Goal: Information Seeking & Learning: Learn about a topic

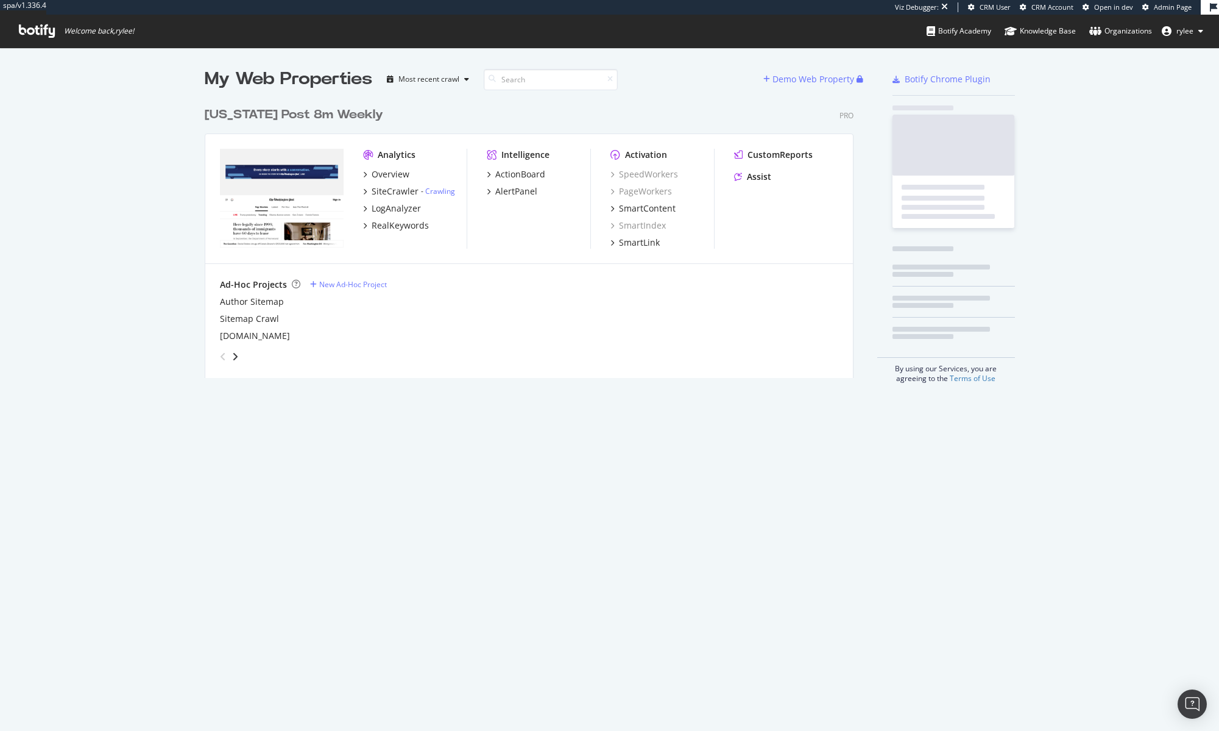
scroll to position [286, 659]
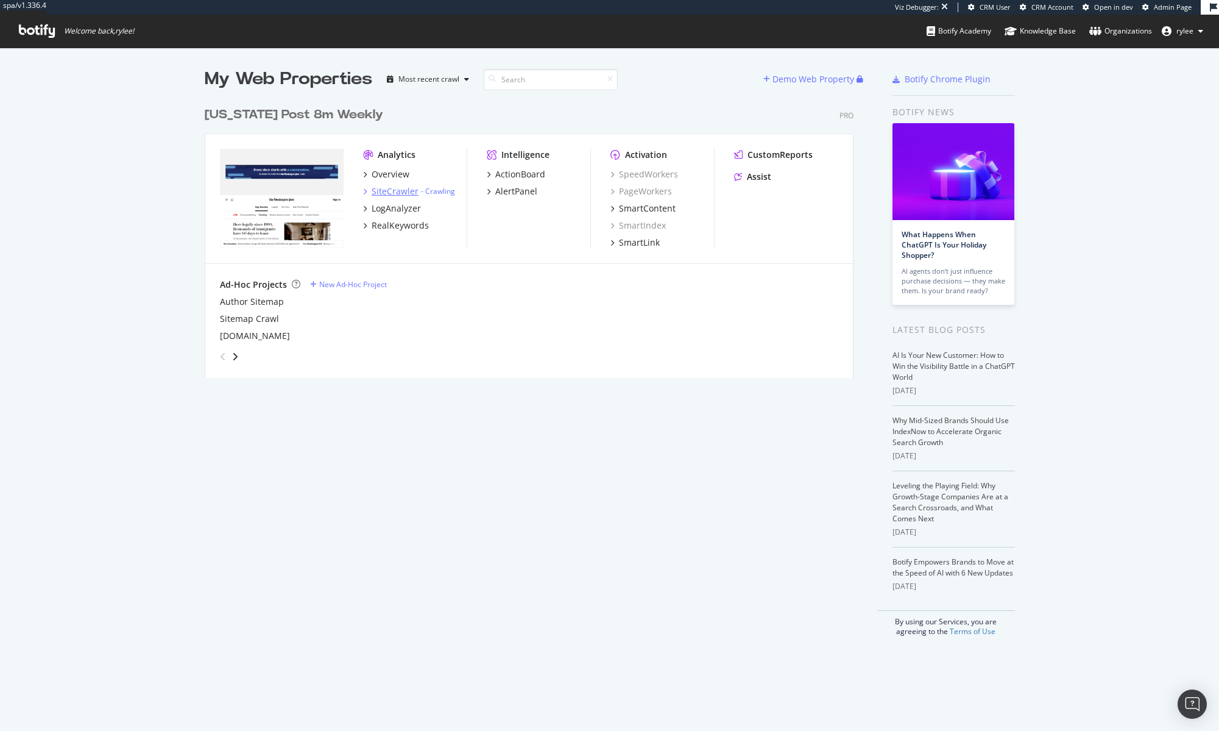
click at [399, 193] on div "SiteCrawler" at bounding box center [395, 191] width 47 height 12
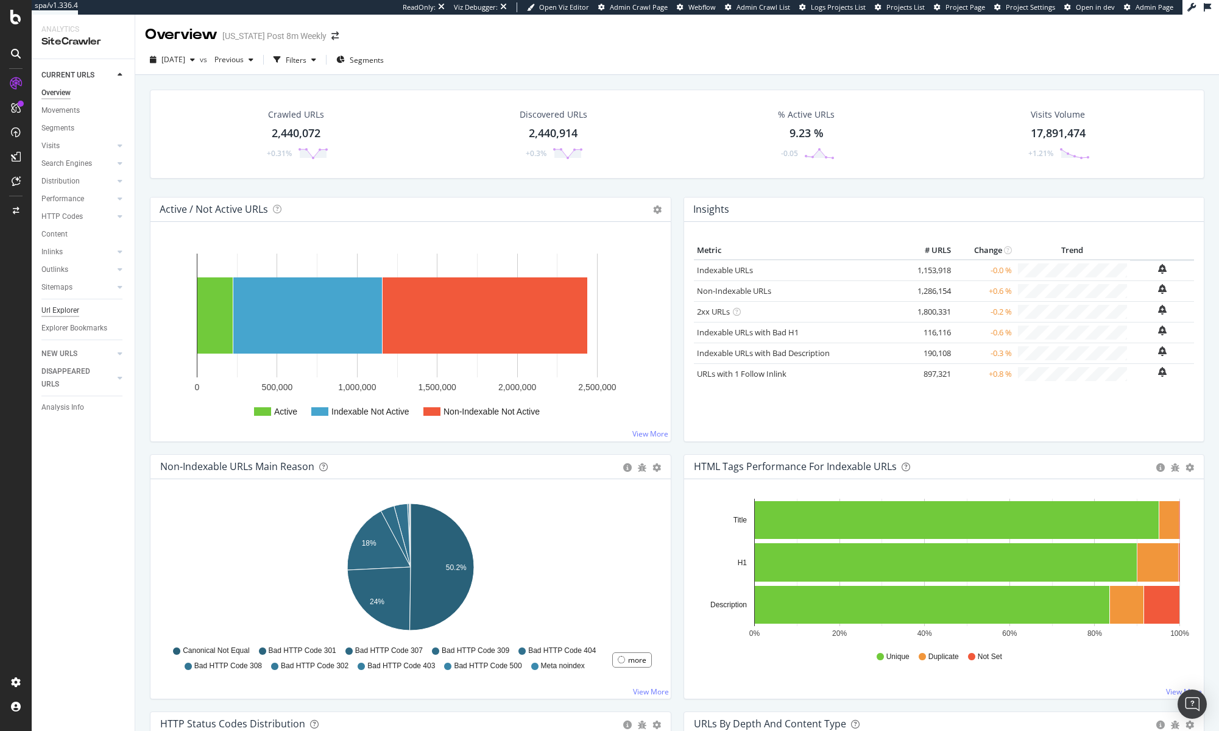
click at [68, 305] on div "Url Explorer" at bounding box center [60, 310] width 38 height 13
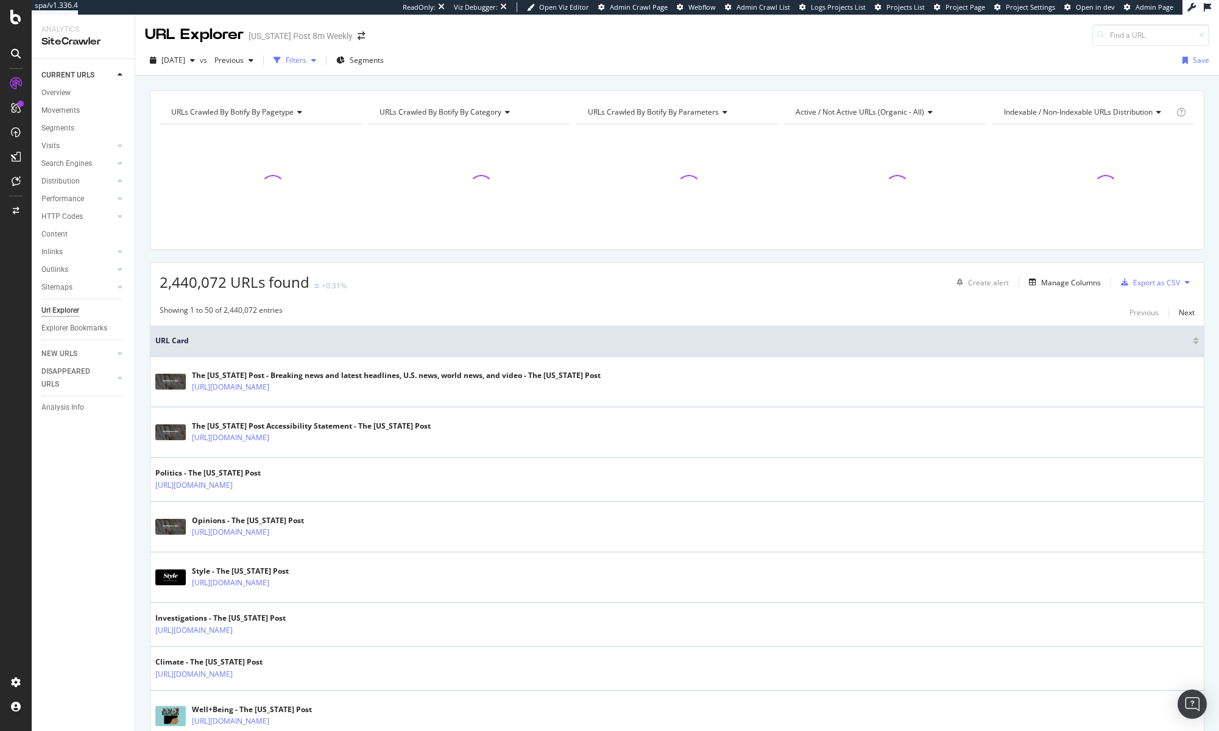
click at [321, 66] on div "Filters" at bounding box center [295, 60] width 52 height 18
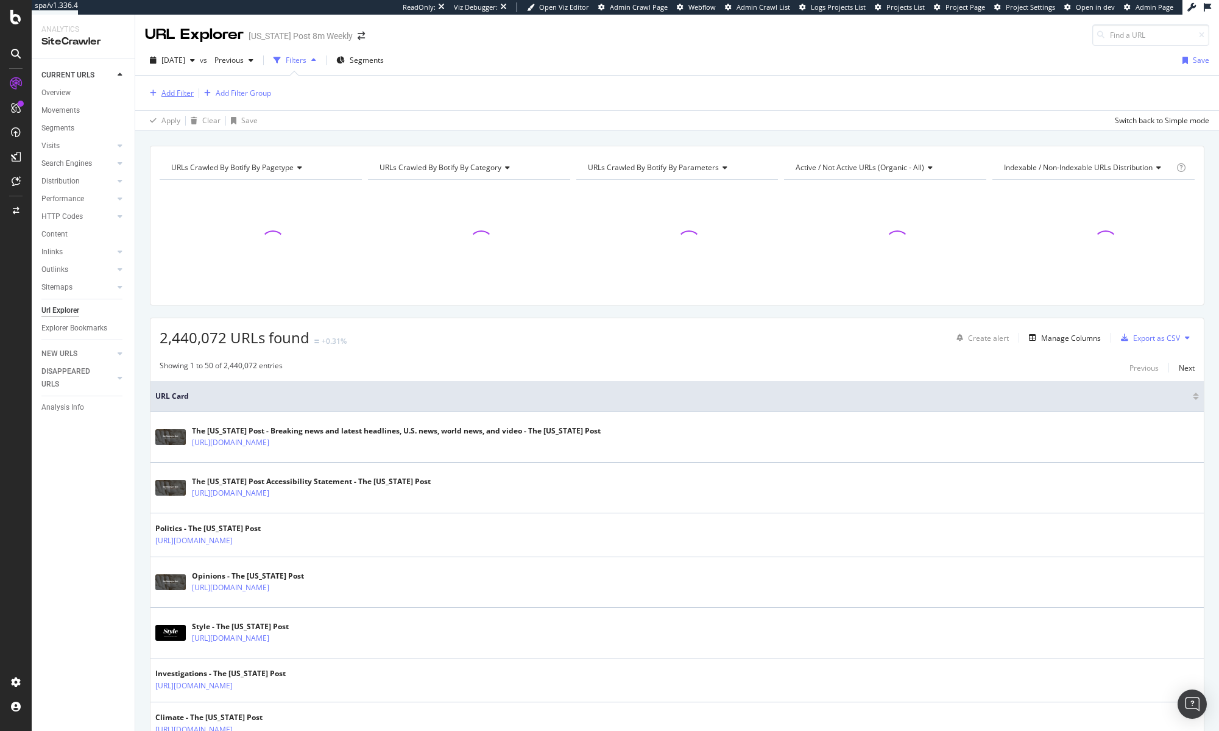
click at [171, 91] on div "Add Filter" at bounding box center [177, 93] width 32 height 10
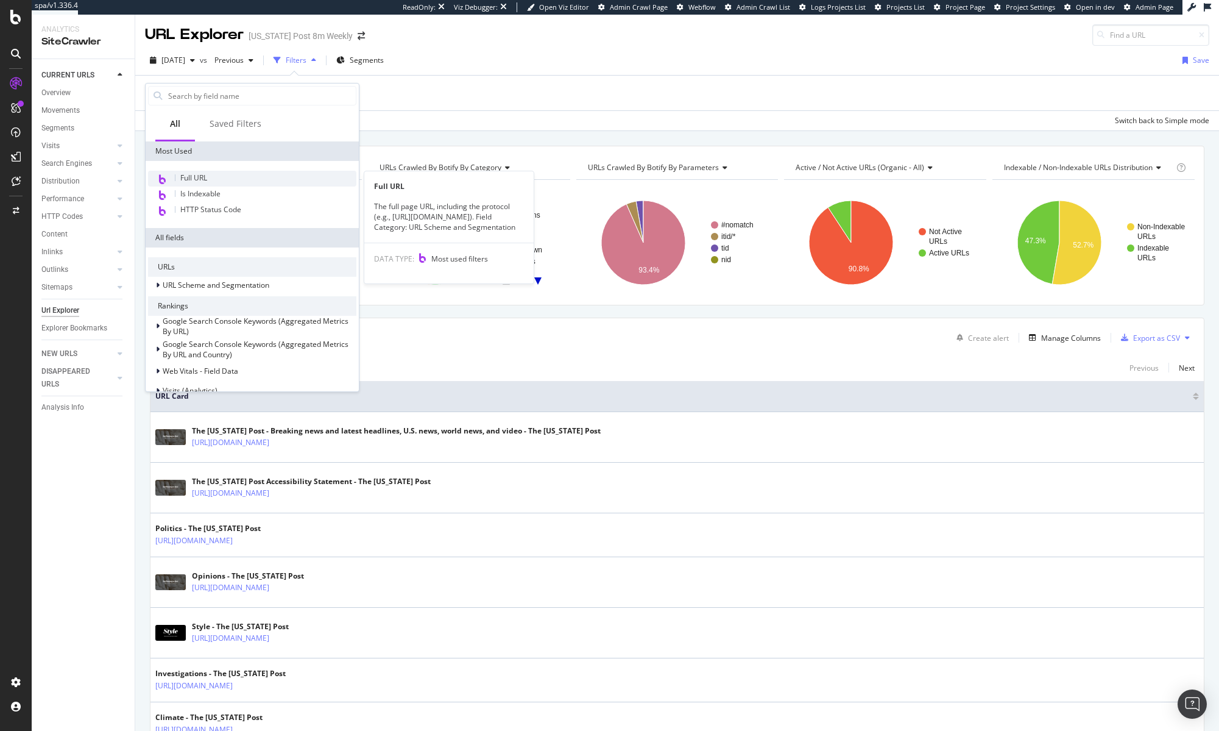
click at [212, 174] on div "Full URL" at bounding box center [252, 179] width 208 height 16
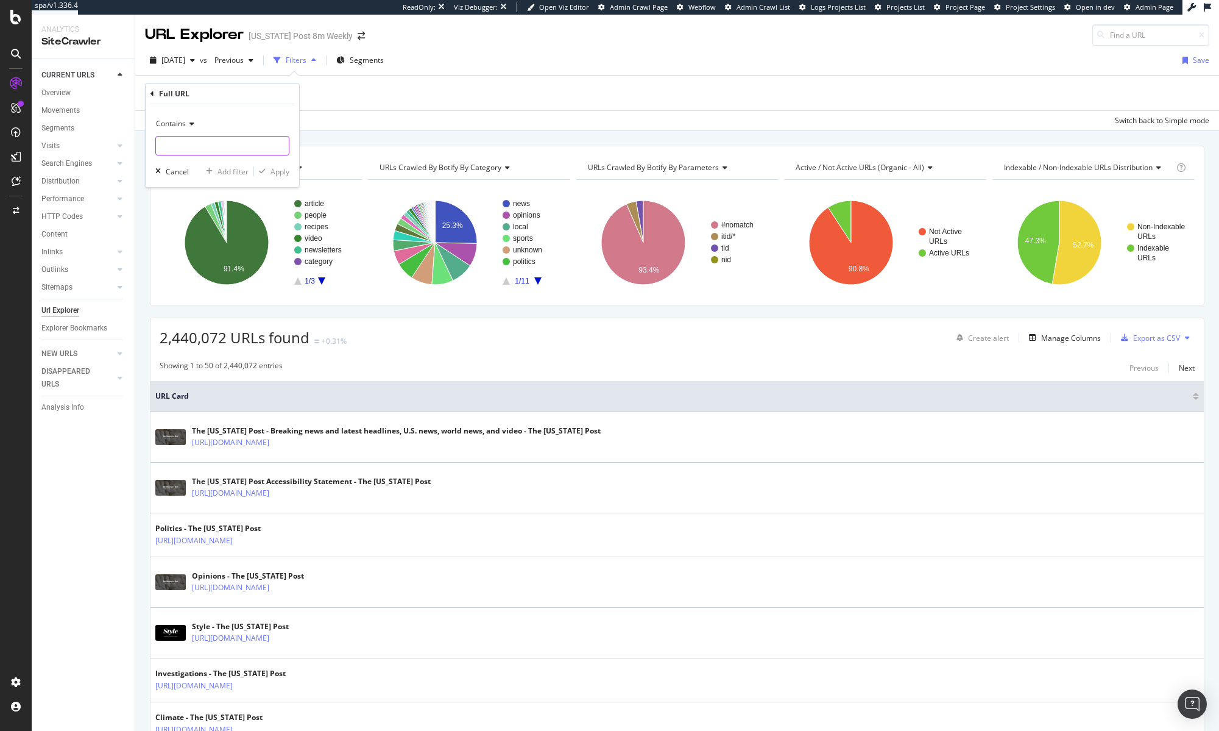
click at [199, 148] on input "text" at bounding box center [222, 146] width 133 height 20
paste input "[URL][DOMAIN_NAME]"
type input "[URL][DOMAIN_NAME]"
click at [280, 168] on div "Apply" at bounding box center [280, 171] width 19 height 10
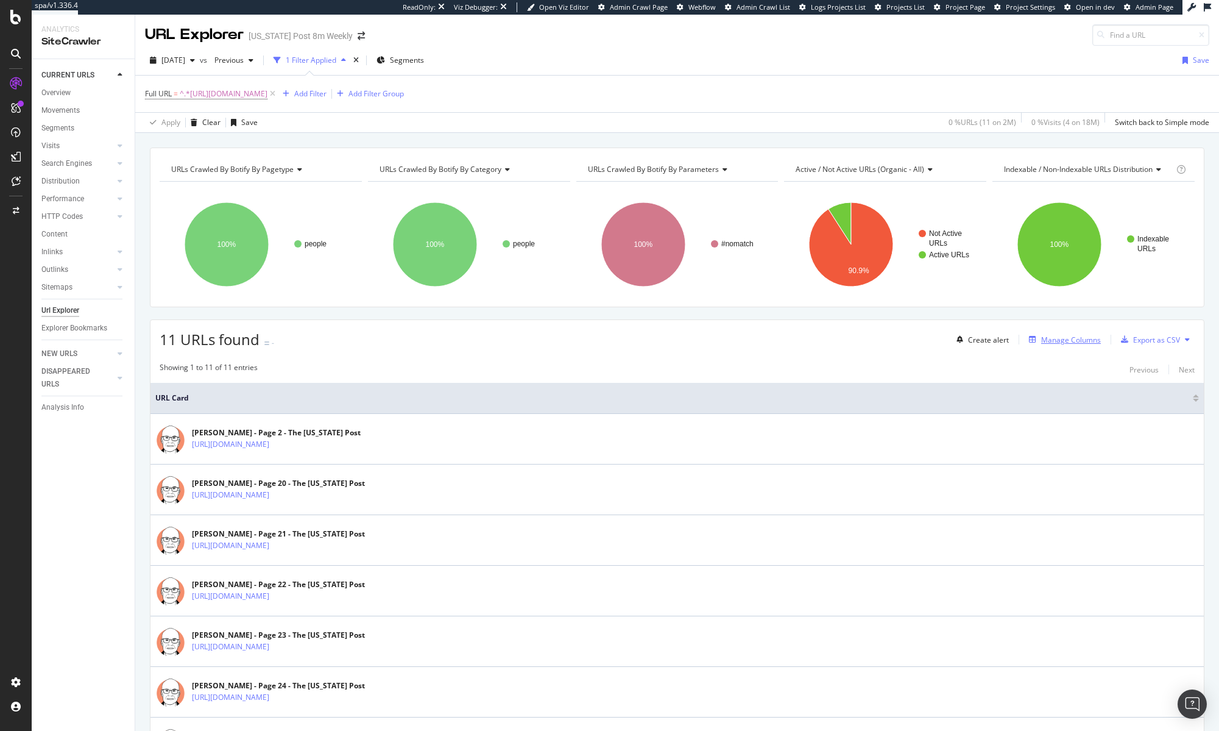
click at [1055, 339] on div "Manage Columns" at bounding box center [1071, 340] width 60 height 10
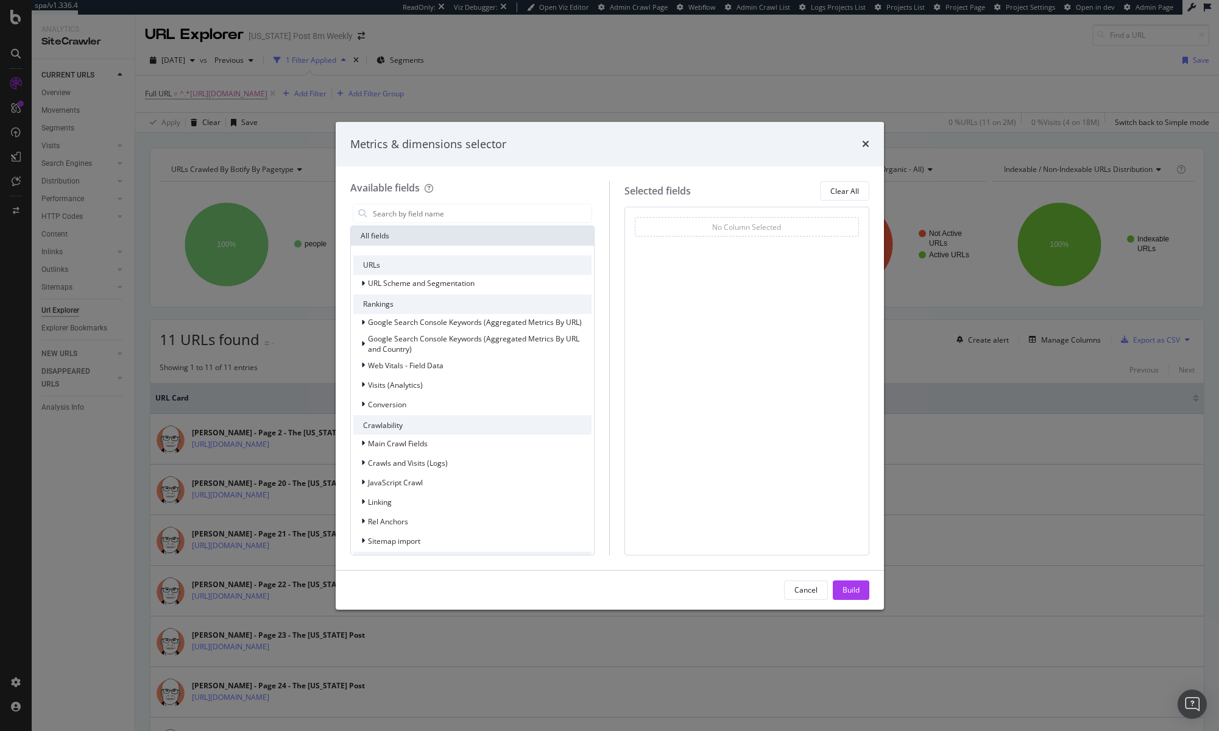
click at [1032, 379] on div "Metrics & dimensions selector Available fields All fields URLs URL Scheme and S…" at bounding box center [609, 365] width 1219 height 731
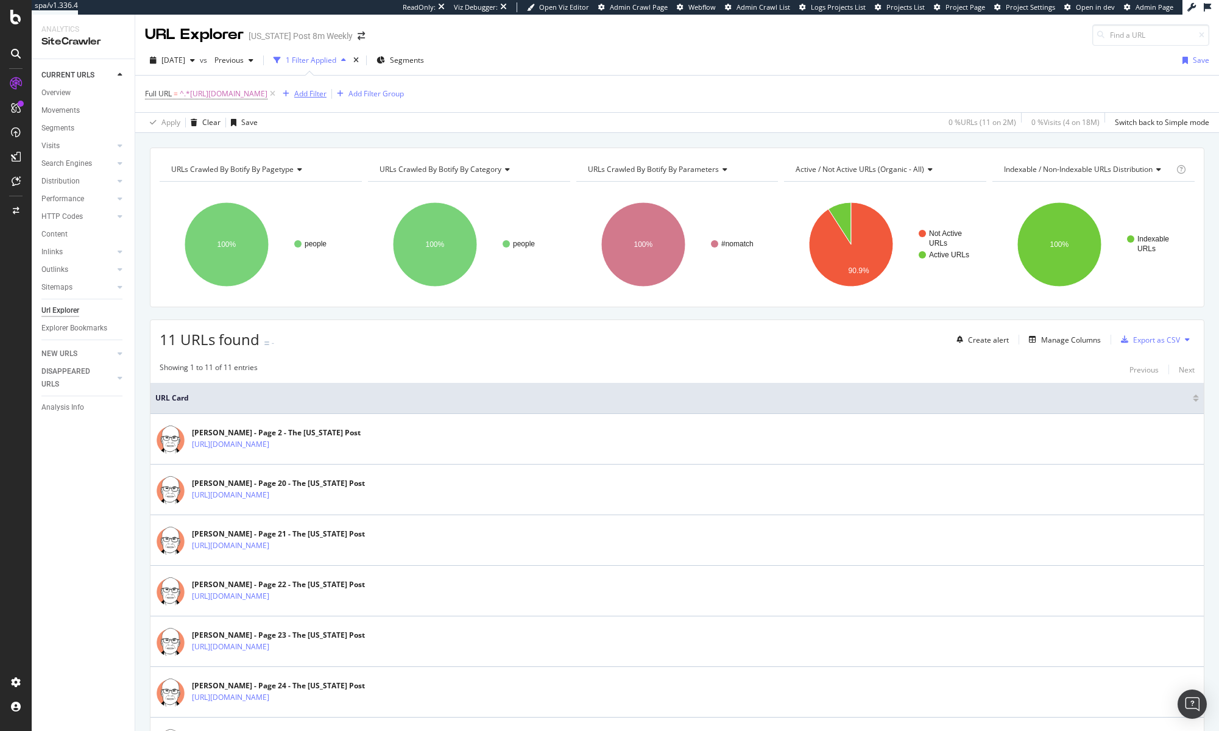
click at [327, 95] on div "Add Filter" at bounding box center [310, 93] width 32 height 10
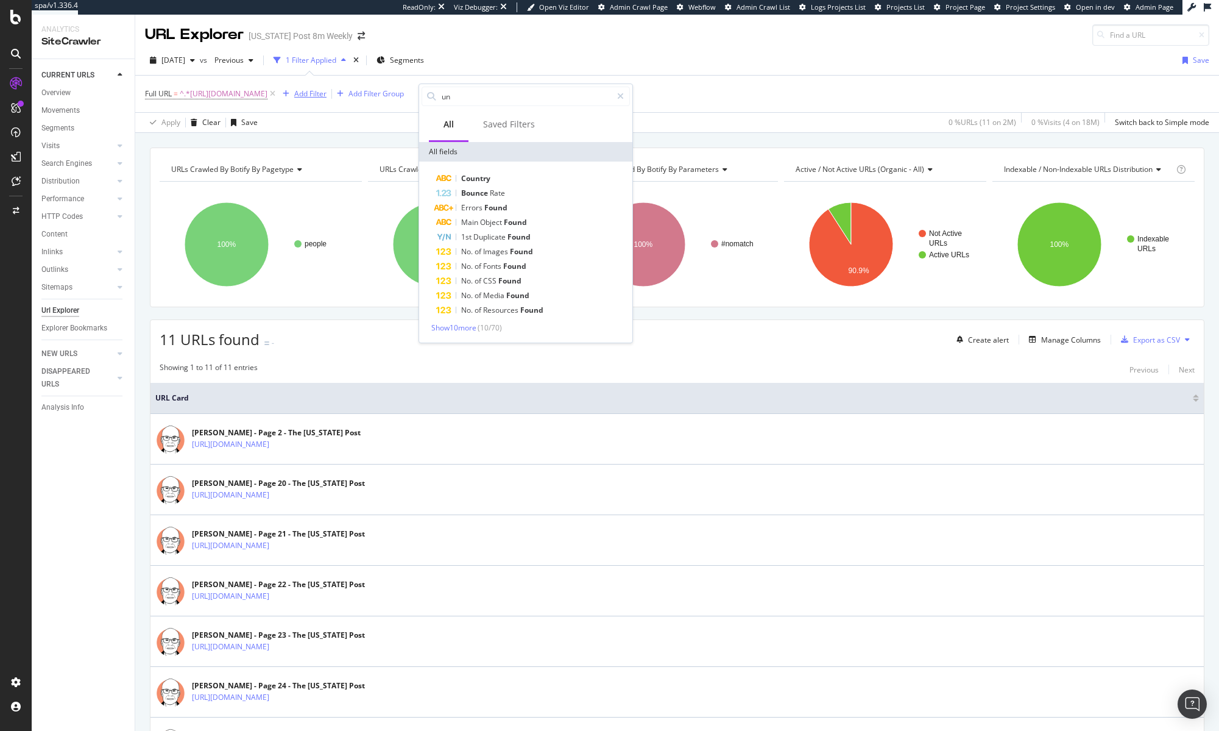
type input "u"
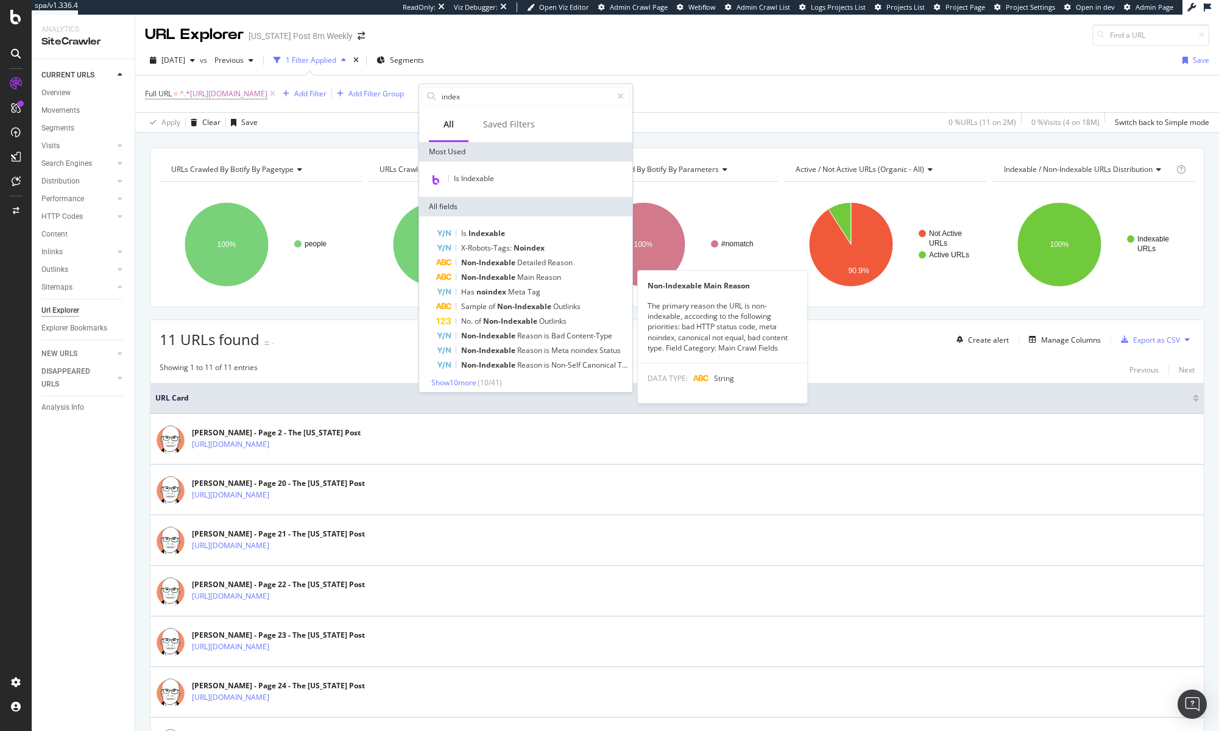
type input "index"
click at [525, 289] on span "Meta" at bounding box center [518, 291] width 20 height 10
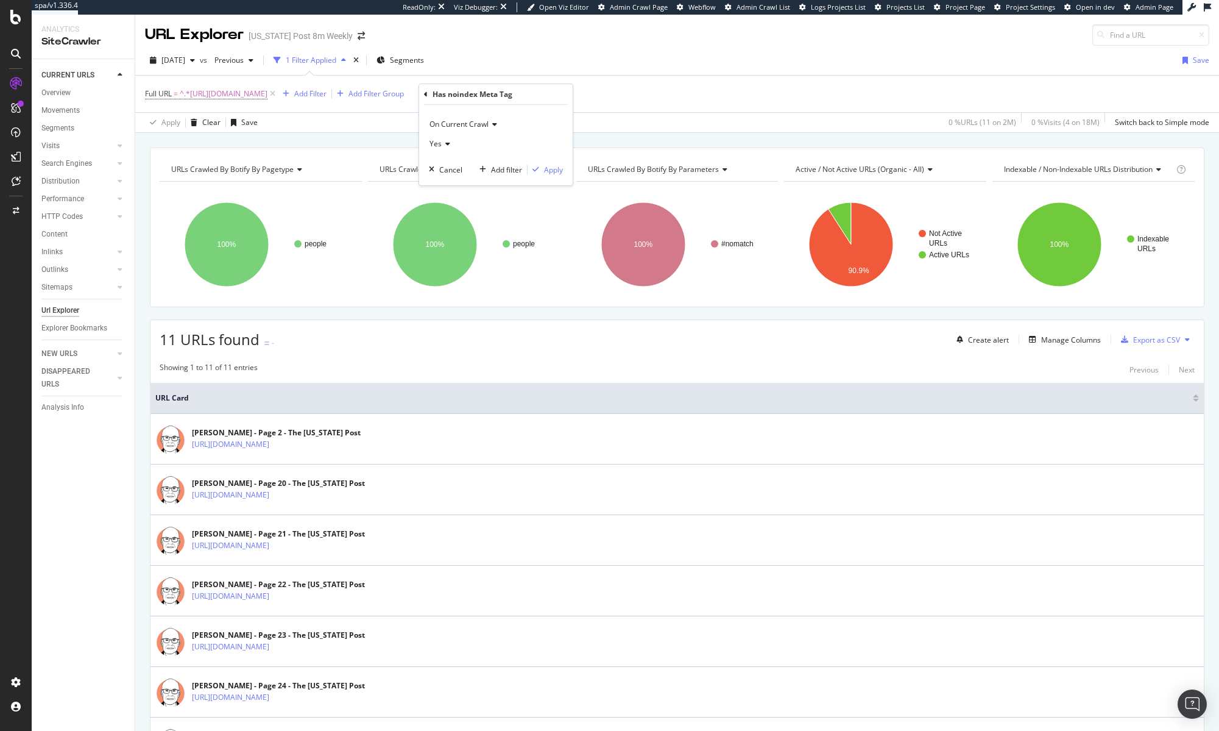
click at [442, 148] on div "Yes" at bounding box center [496, 144] width 134 height 20
click at [509, 144] on div "Yes" at bounding box center [496, 144] width 134 height 20
click at [427, 96] on icon at bounding box center [426, 94] width 4 height 7
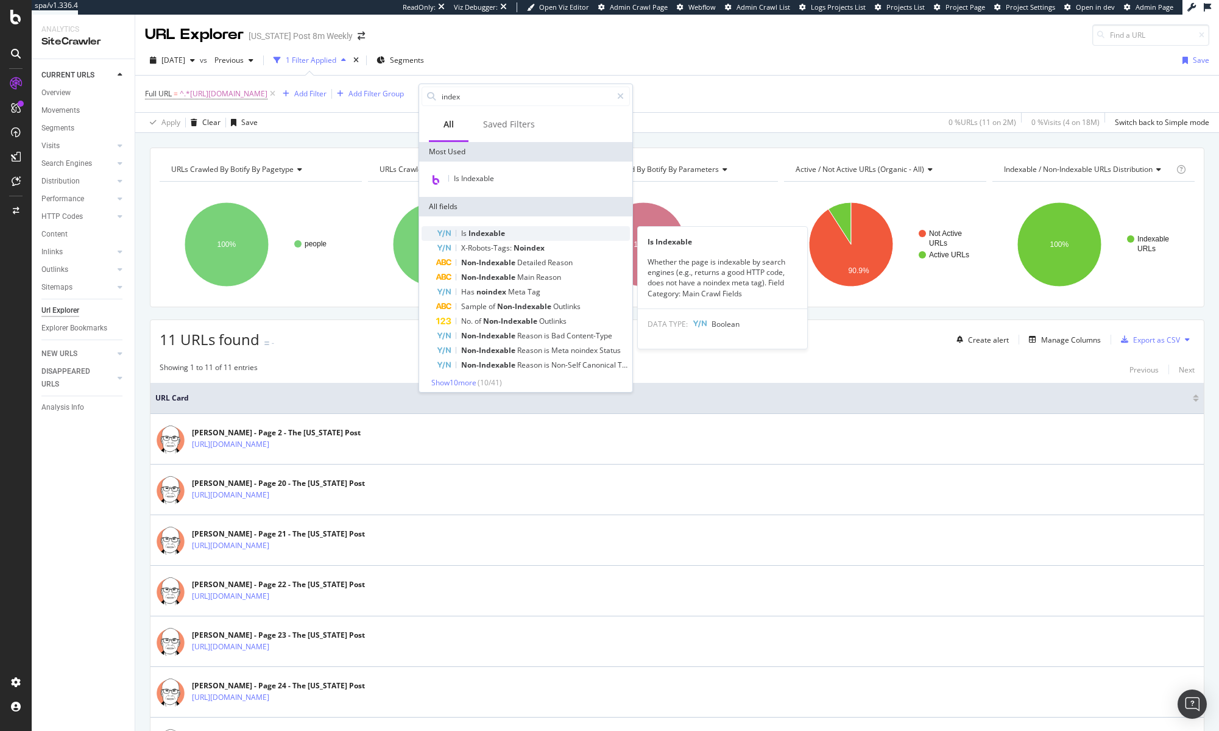
click at [562, 232] on div "Is Indexable" at bounding box center [533, 233] width 194 height 15
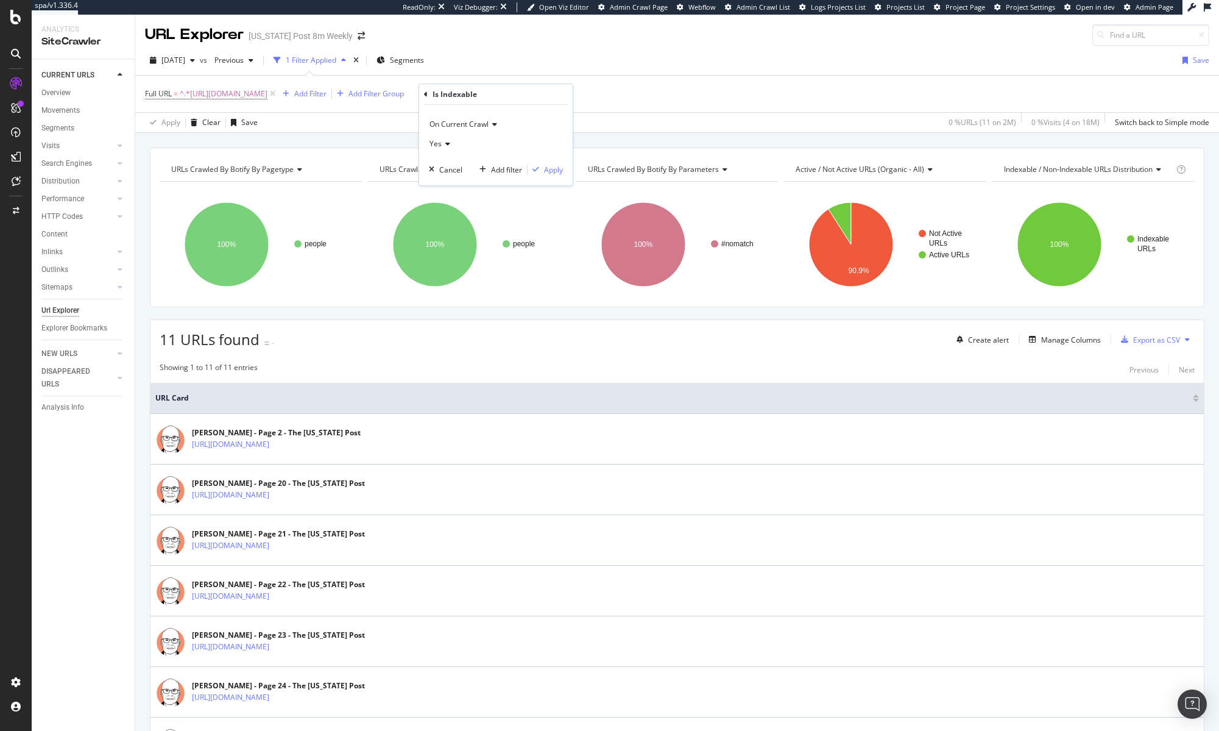
click at [445, 144] on icon at bounding box center [446, 143] width 9 height 7
click at [477, 180] on div "No" at bounding box center [497, 185] width 130 height 16
click at [563, 173] on div "On Current Crawl No Cancel Add filter Apply" at bounding box center [496, 145] width 154 height 80
click at [560, 172] on div "Apply" at bounding box center [553, 170] width 19 height 10
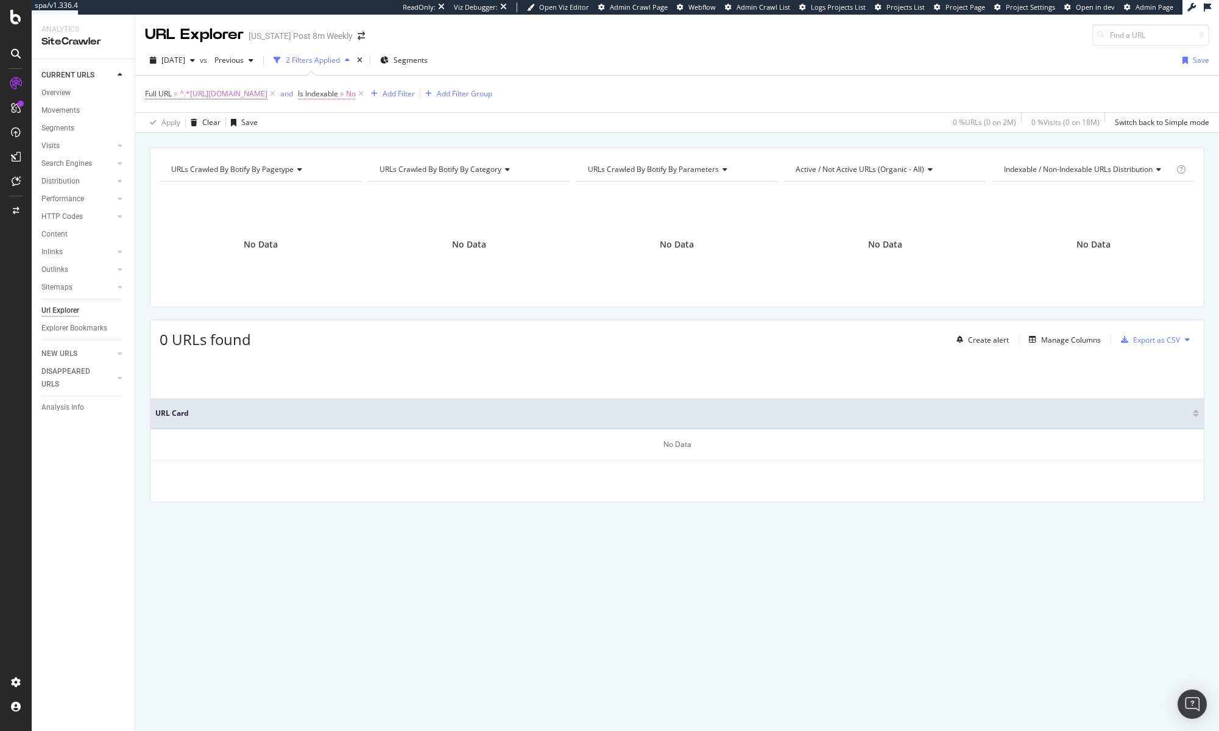
click at [338, 94] on span "Is Indexable" at bounding box center [318, 93] width 40 height 10
click at [464, 145] on icon at bounding box center [463, 141] width 9 height 7
click at [469, 168] on div "Yes" at bounding box center [517, 167] width 130 height 16
click at [564, 168] on div "Apply" at bounding box center [573, 168] width 19 height 10
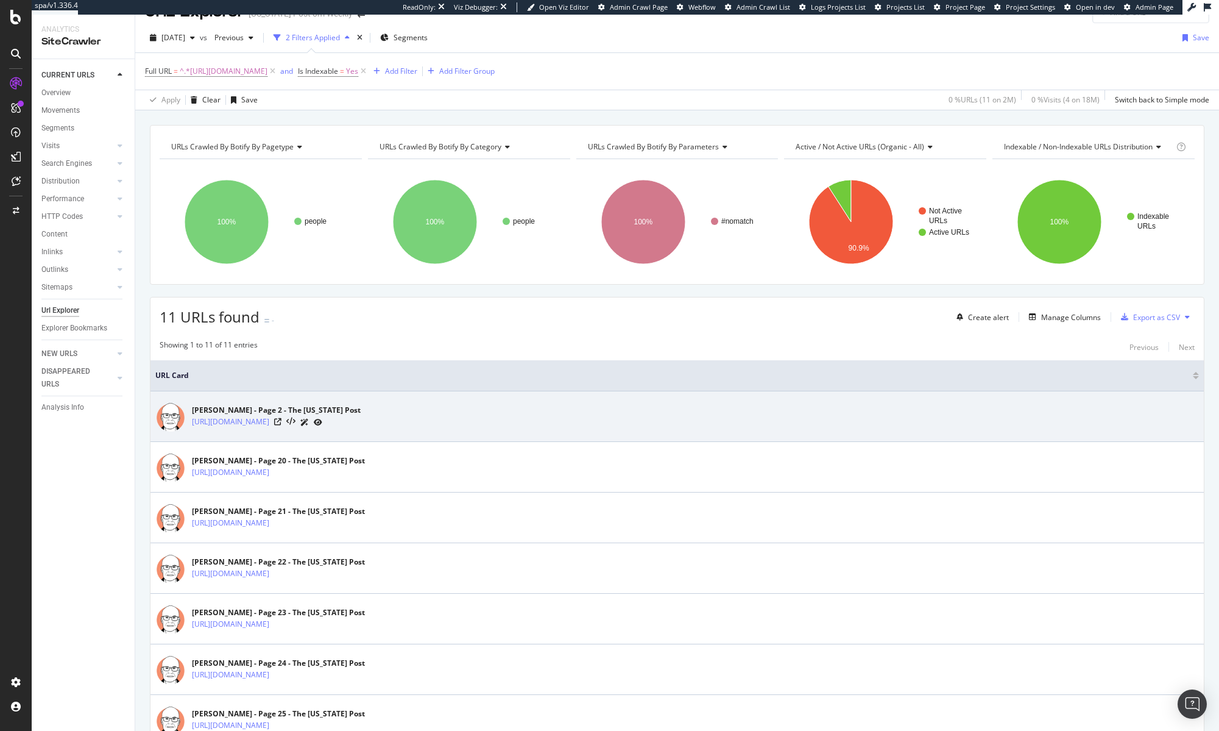
scroll to position [29, 0]
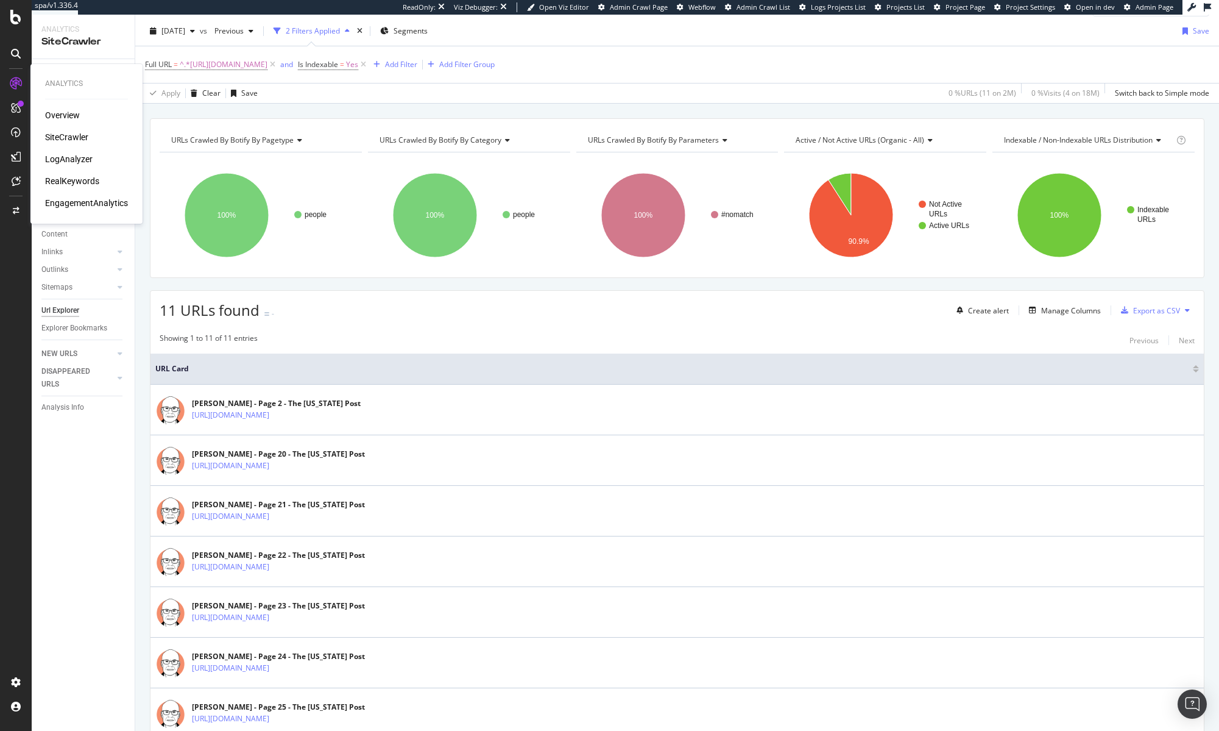
click at [61, 160] on div "LogAnalyzer" at bounding box center [69, 159] width 48 height 12
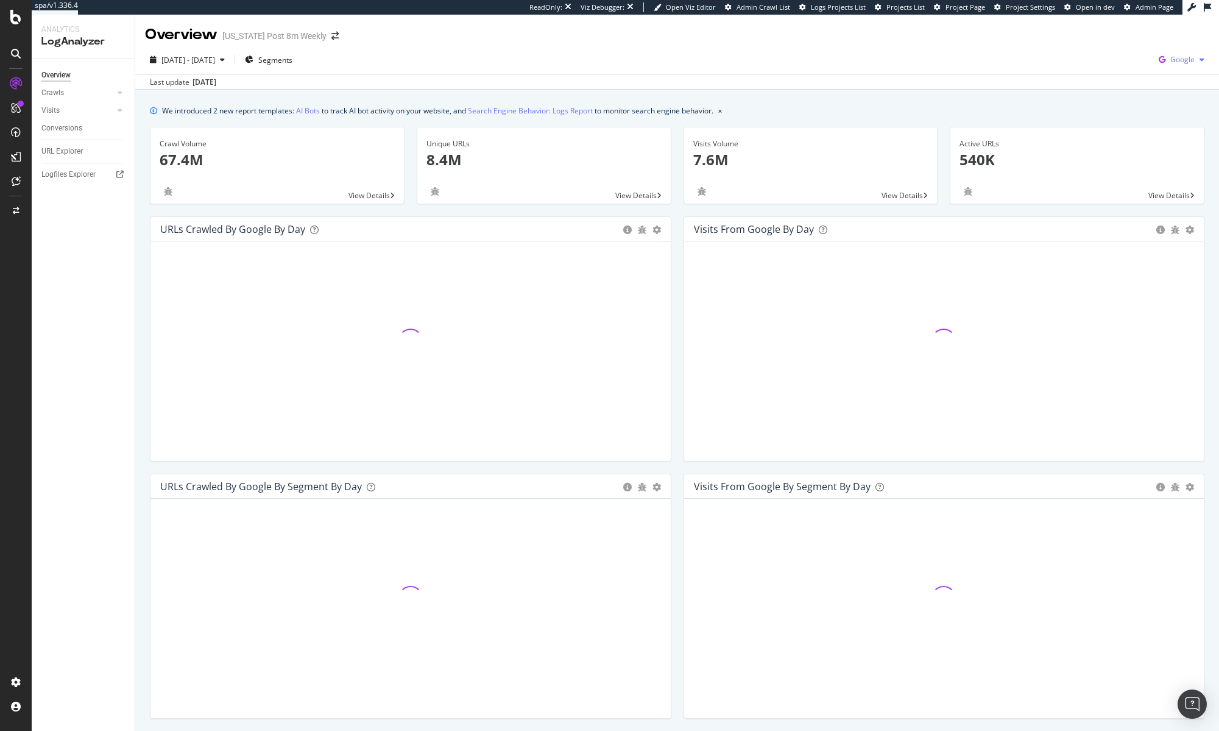
click at [1183, 64] on span "Google" at bounding box center [1183, 59] width 24 height 10
click at [1087, 75] on span at bounding box center [1087, 71] width 15 height 15
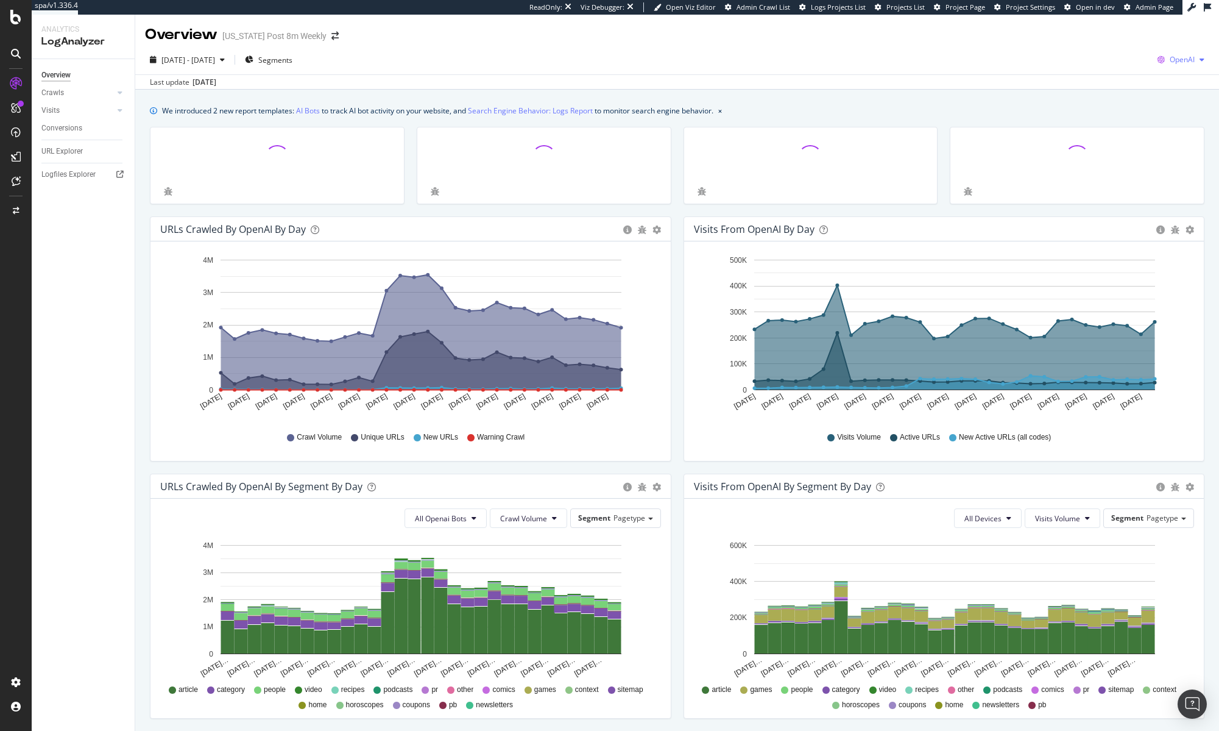
click at [1182, 59] on span "OpenAI" at bounding box center [1182, 59] width 25 height 10
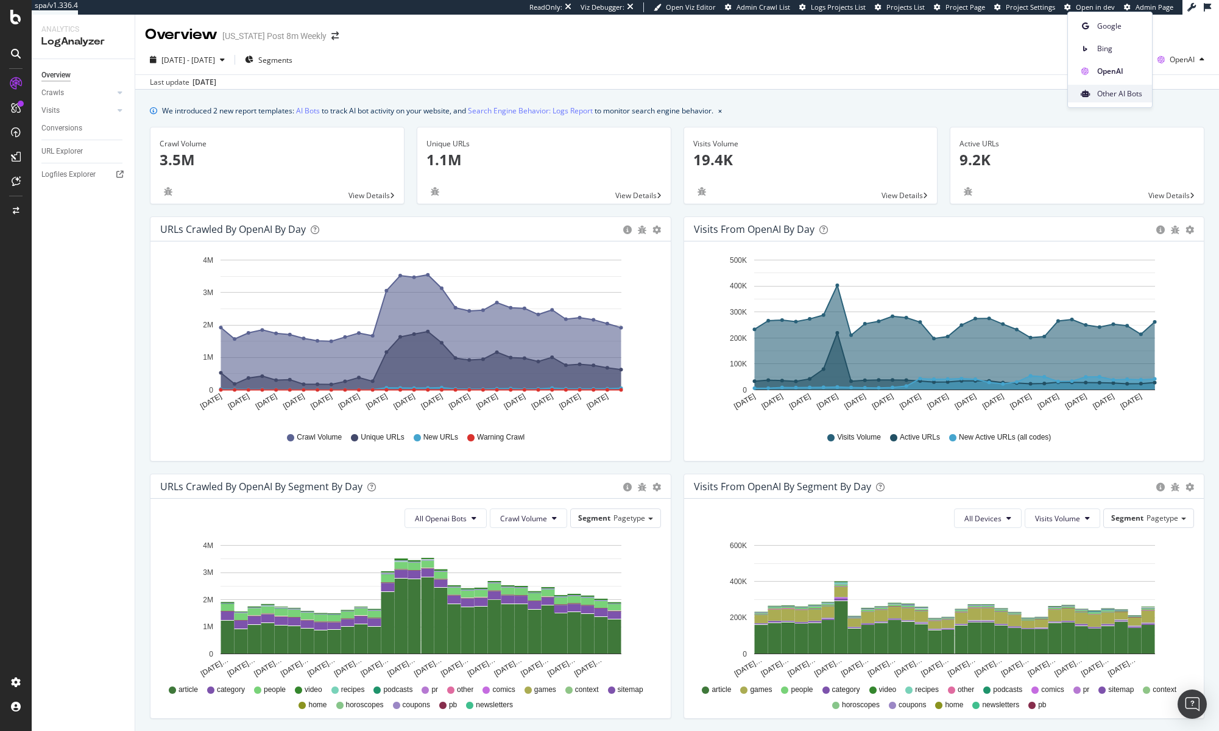
click at [1136, 98] on span "Other AI Bots" at bounding box center [1120, 93] width 45 height 11
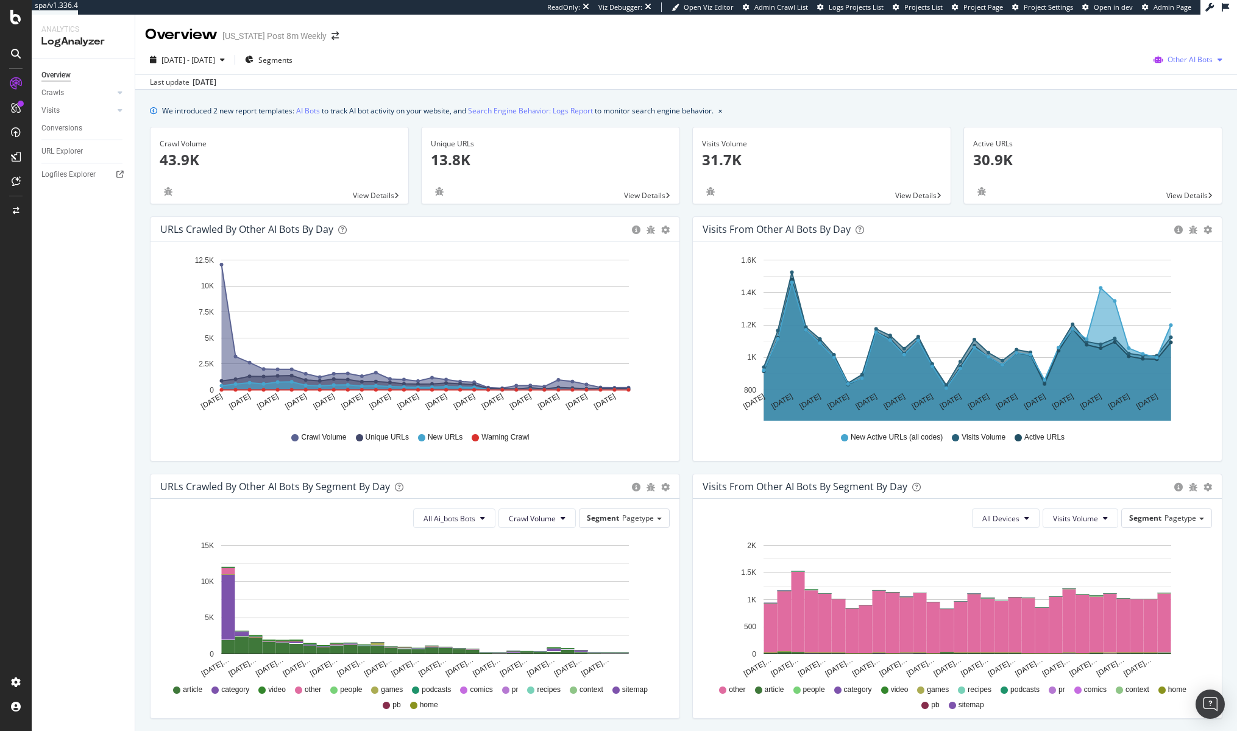
click at [1173, 62] on span "Other AI Bots" at bounding box center [1190, 59] width 45 height 10
click at [1101, 76] on div "OpenAI" at bounding box center [1105, 71] width 87 height 18
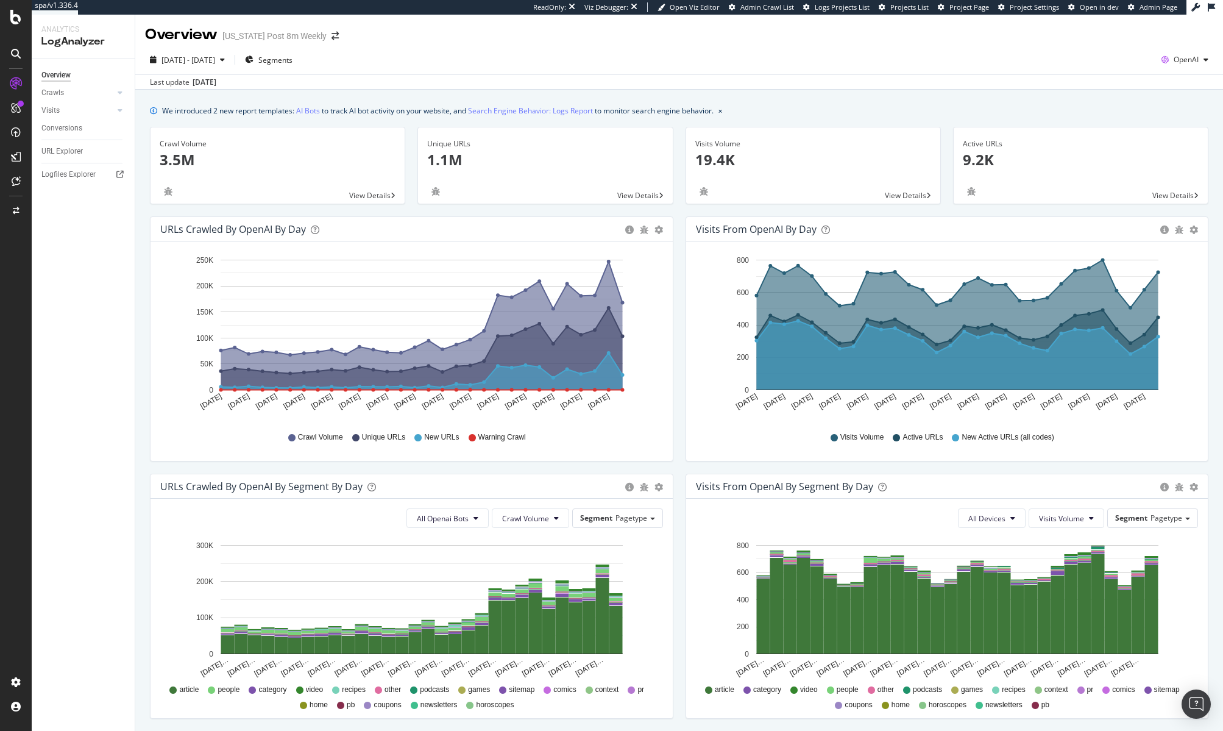
drag, startPoint x: 1221, startPoint y: 212, endPoint x: 1261, endPoint y: 202, distance: 41.4
click at [1219, 202] on html "spa/v1.336.4 ReadOnly: Viz Debugger: Open Viz Editor Admin Crawl List Logs Proj…" at bounding box center [611, 365] width 1223 height 731
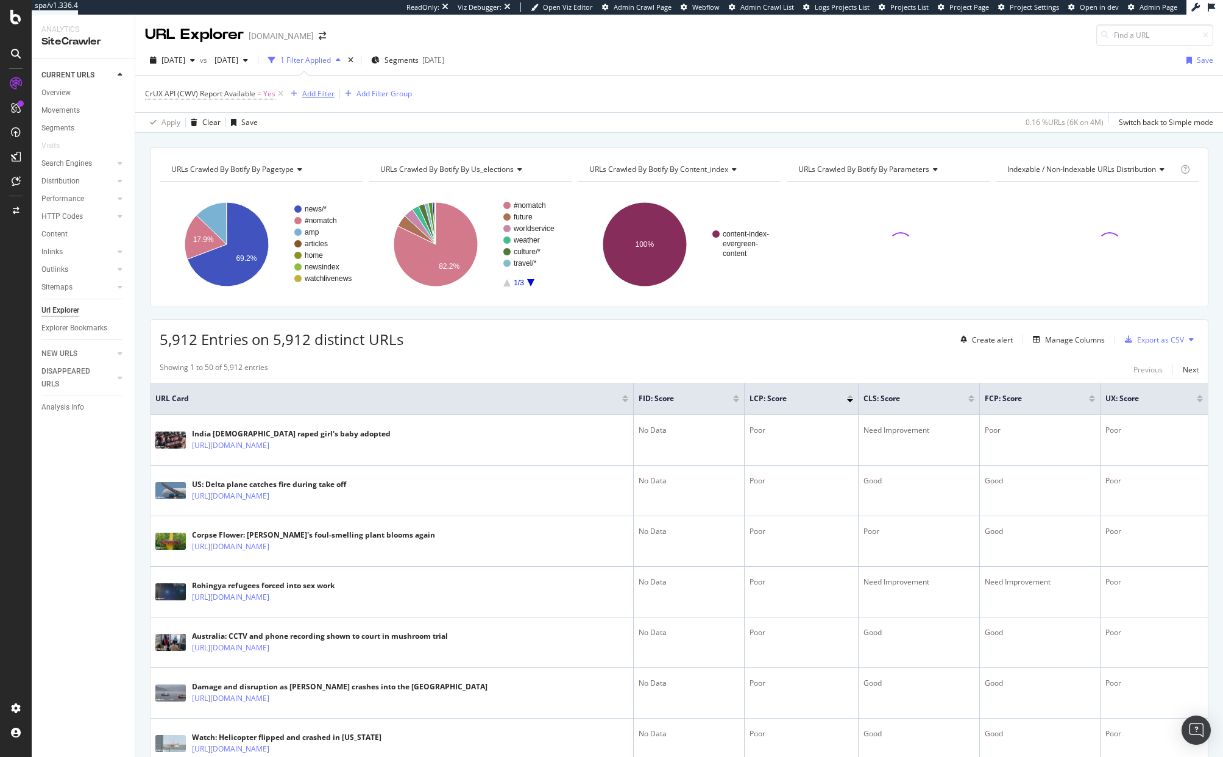
click at [305, 88] on div "Add Filter" at bounding box center [318, 93] width 32 height 10
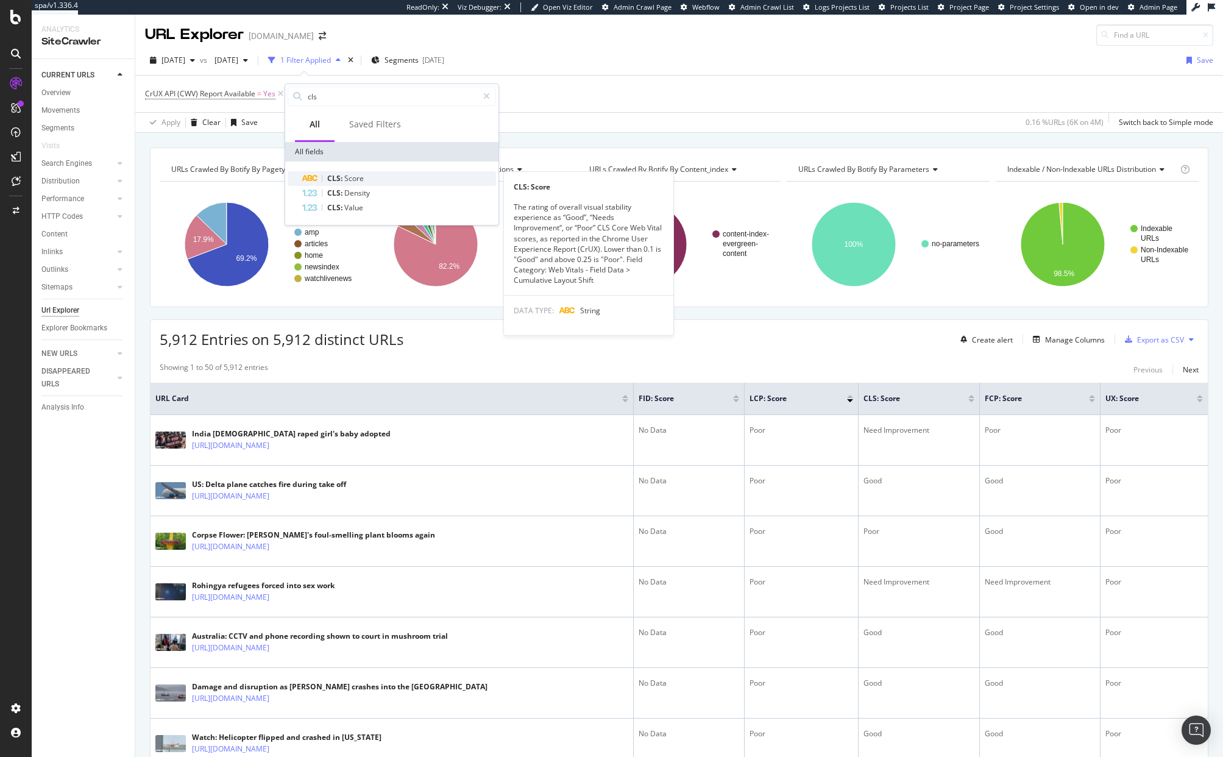
type input "cls"
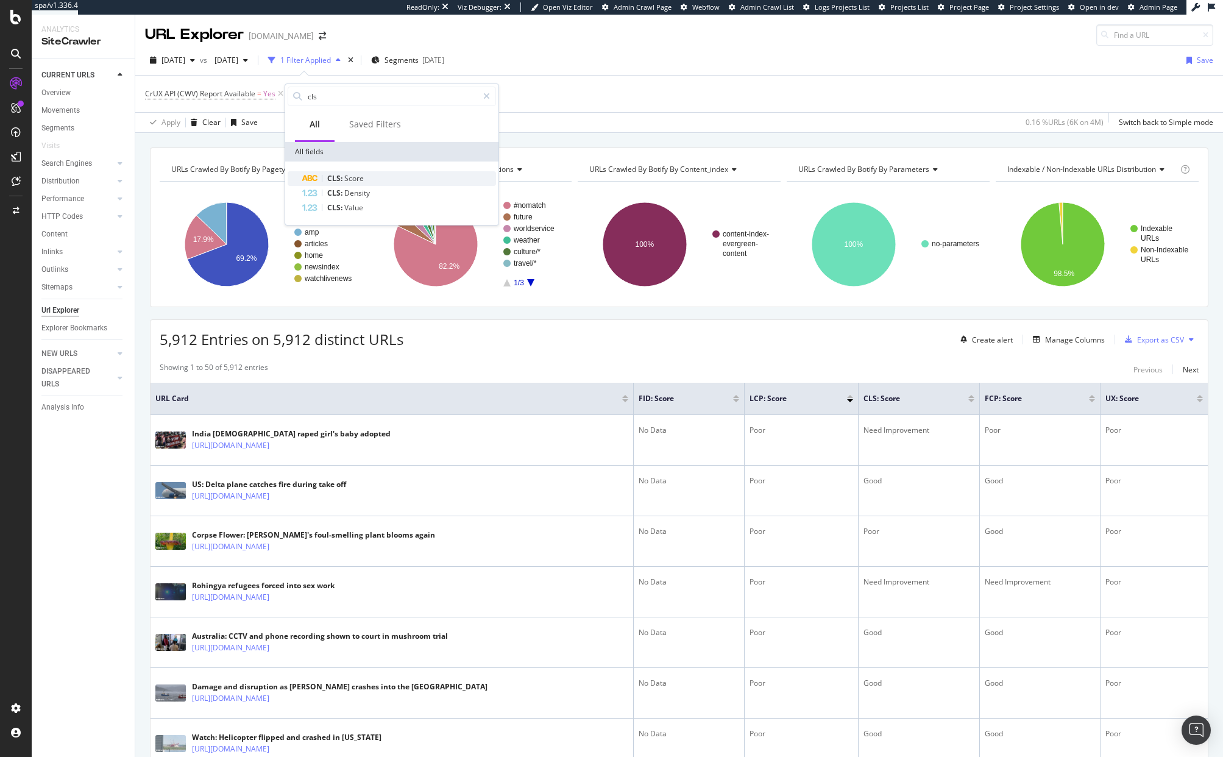
click at [417, 175] on div "CLS: Score" at bounding box center [399, 178] width 194 height 15
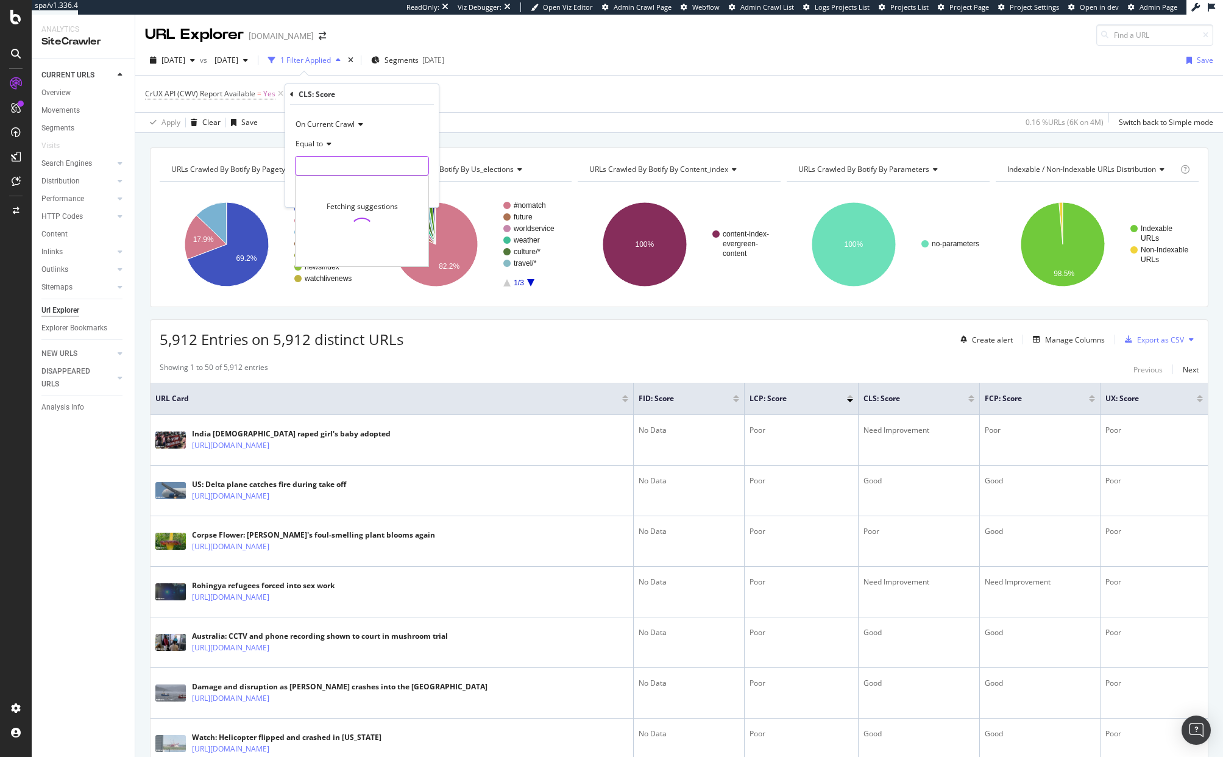
click at [389, 168] on input "text" at bounding box center [362, 166] width 133 height 20
click at [336, 203] on span "Poor" at bounding box center [347, 207] width 96 height 10
type input "Poor"
click at [411, 192] on div "Apply" at bounding box center [419, 191] width 19 height 10
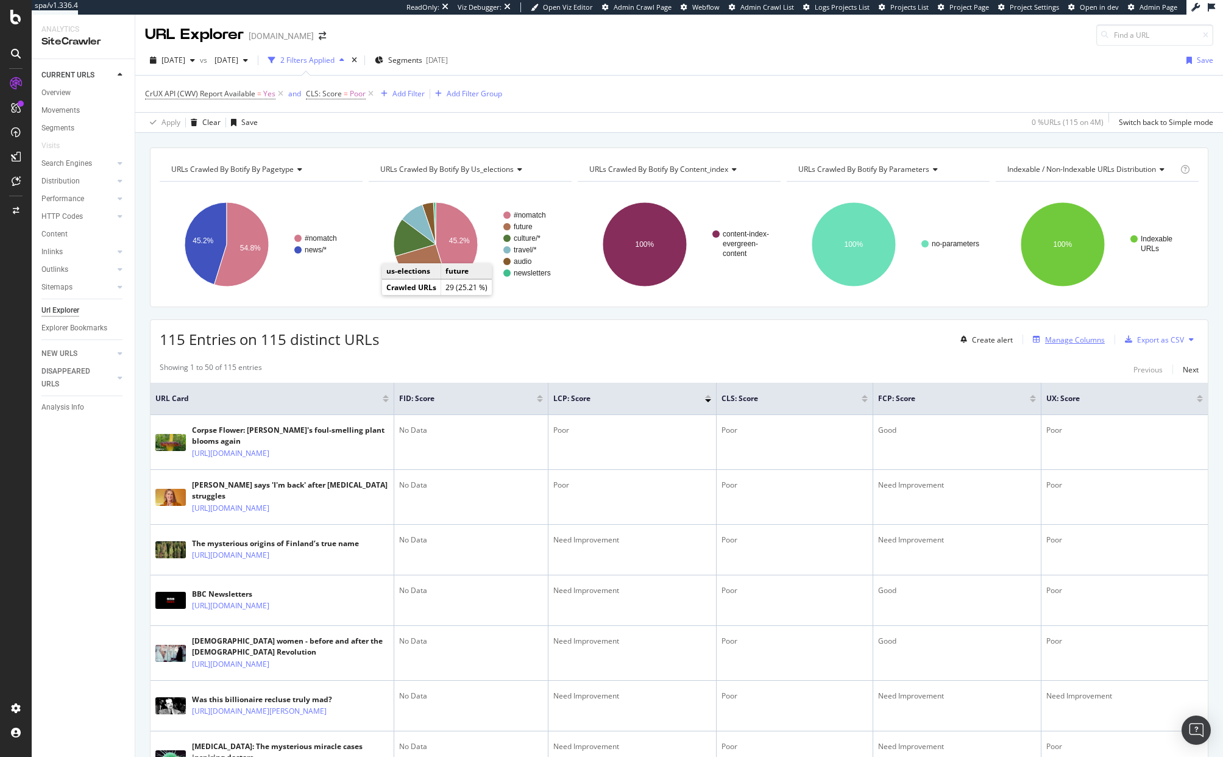
click at [1069, 335] on div "Manage Columns" at bounding box center [1075, 340] width 60 height 10
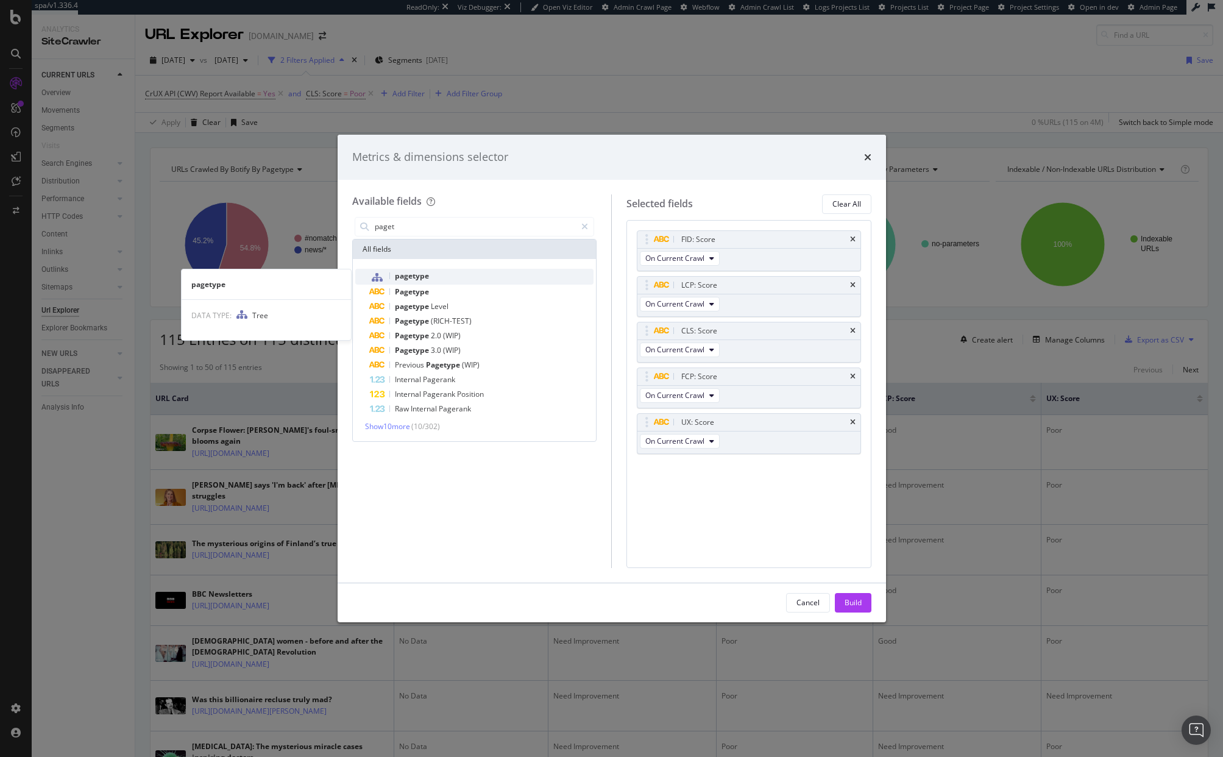
type input "paget"
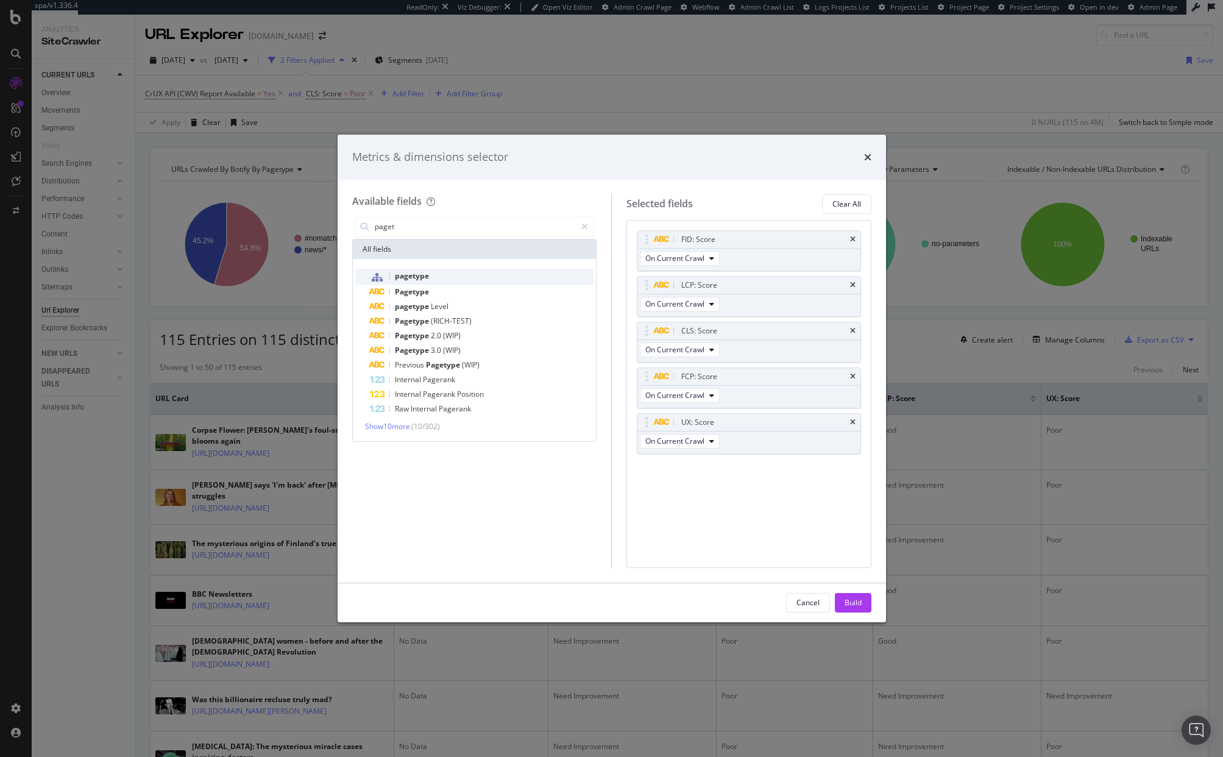
click at [428, 278] on div "pagetype" at bounding box center [482, 277] width 224 height 16
drag, startPoint x: 644, startPoint y: 465, endPoint x: 634, endPoint y: 240, distance: 225.1
click at [634, 240] on body "spa/v1.336.4 ReadOnly: Viz Debugger: Open Viz Editor Admin Crawl Page Webflow A…" at bounding box center [611, 378] width 1223 height 757
click at [845, 599] on div "Build" at bounding box center [853, 602] width 17 height 10
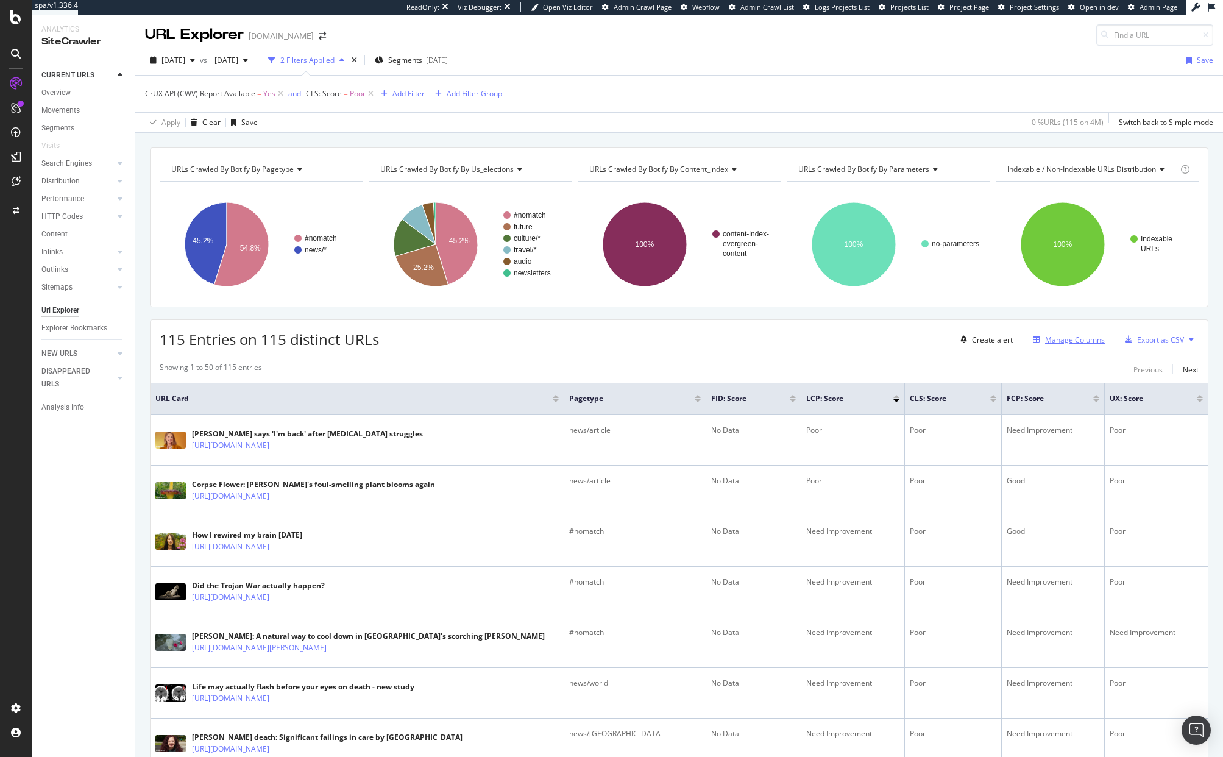
click at [1087, 346] on div "Manage Columns" at bounding box center [1066, 339] width 77 height 13
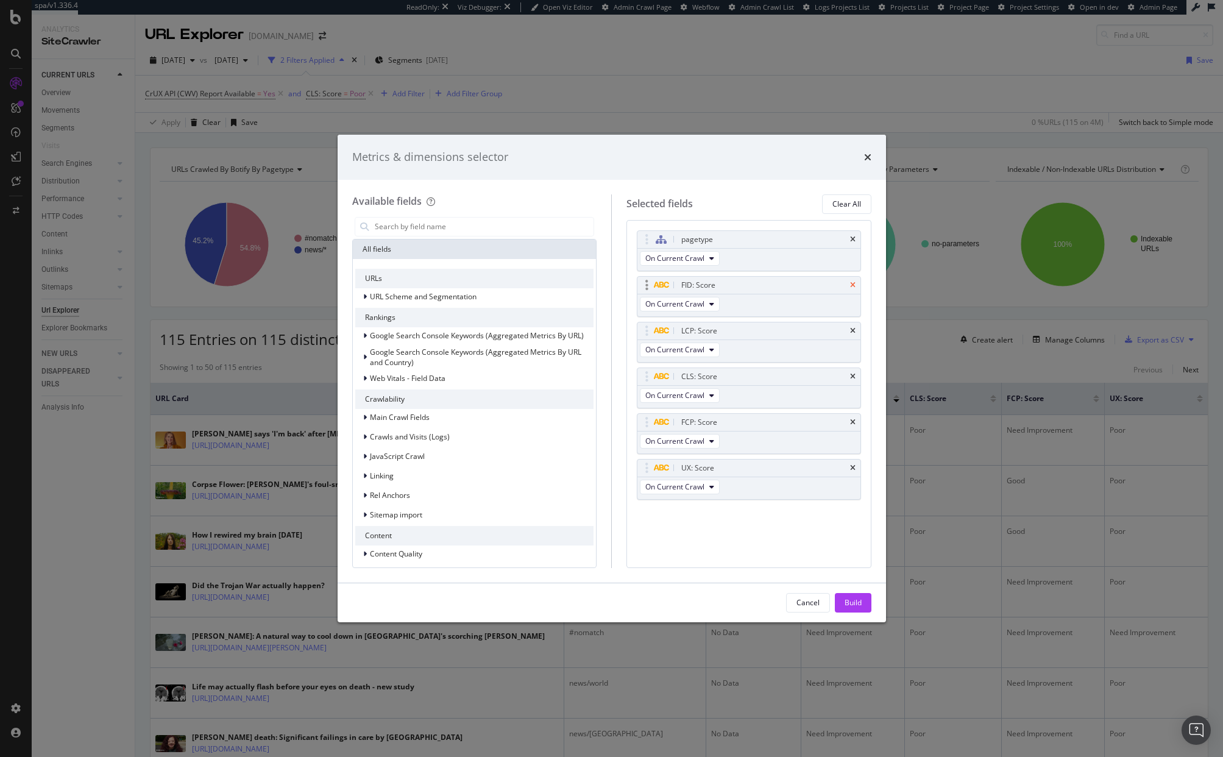
click at [851, 285] on icon "times" at bounding box center [852, 285] width 5 height 7
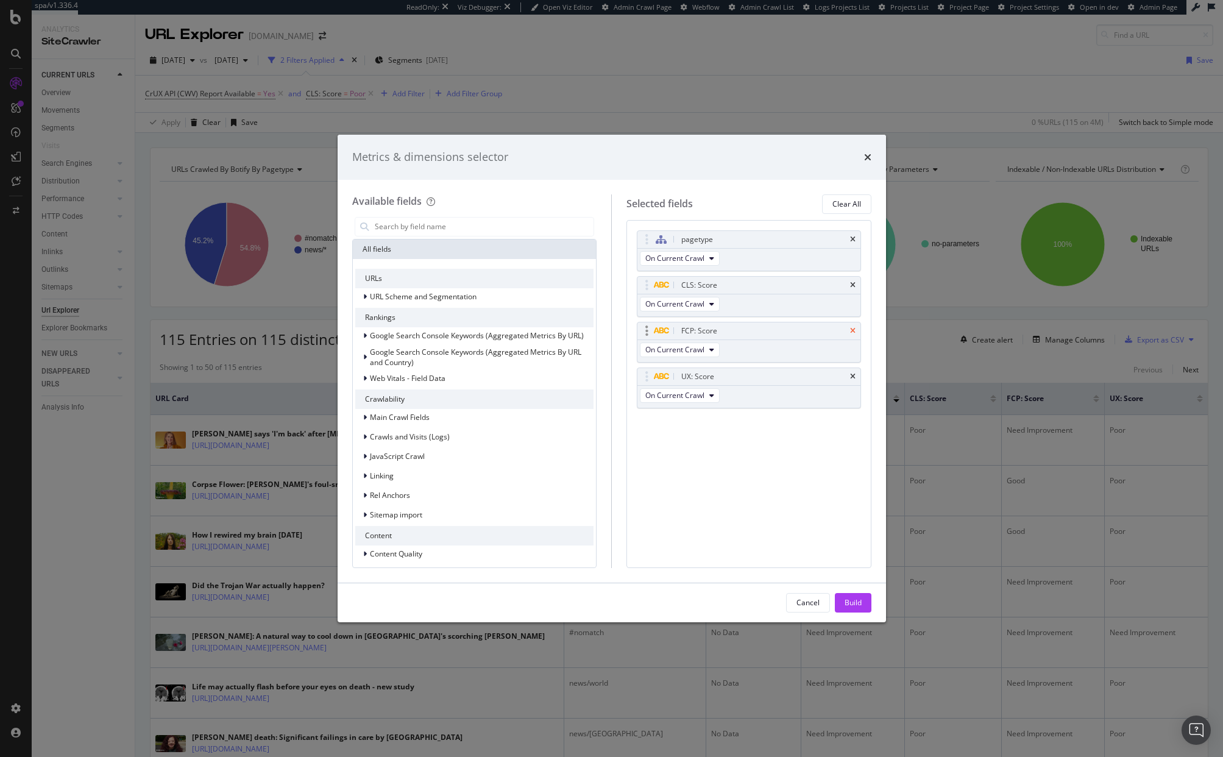
click at [854, 328] on icon "times" at bounding box center [852, 330] width 5 height 7
click at [853, 336] on div "UX: Score" at bounding box center [748, 330] width 223 height 17
click at [851, 328] on icon "times" at bounding box center [852, 330] width 5 height 7
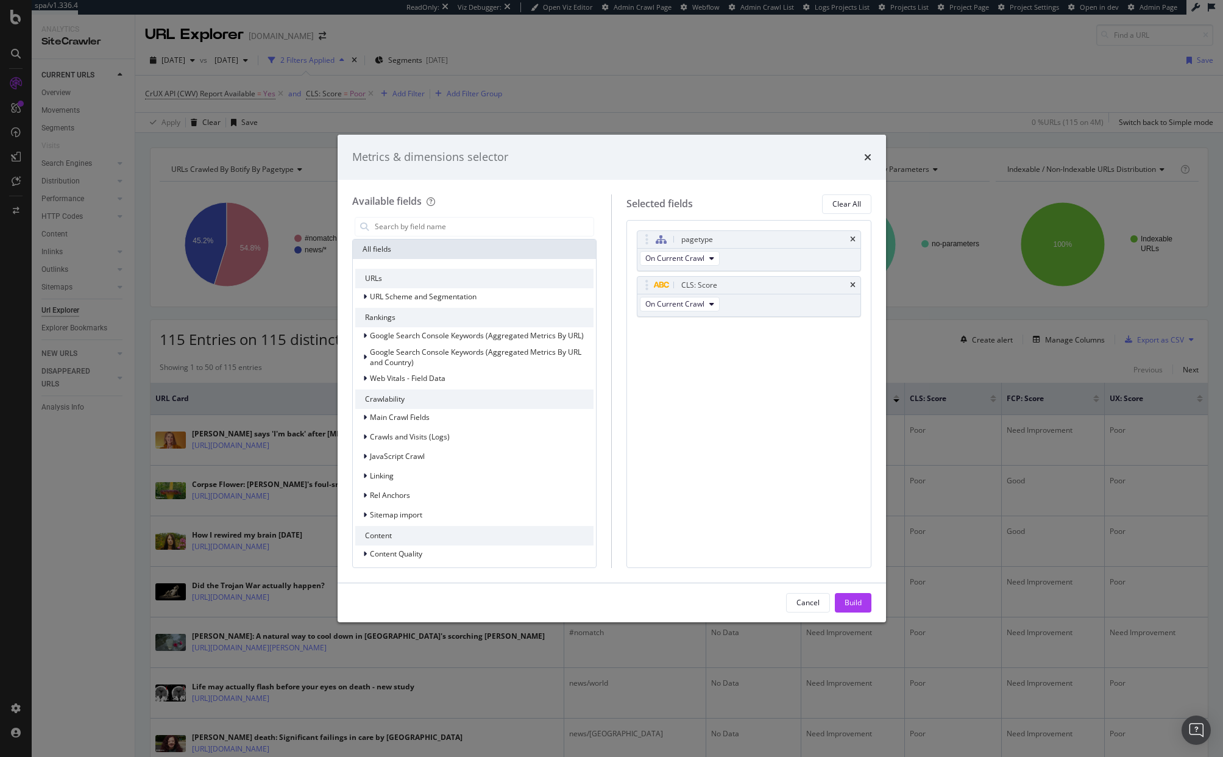
click at [856, 612] on div "Cancel Build" at bounding box center [612, 602] width 548 height 39
click at [856, 607] on div "Build" at bounding box center [853, 602] width 17 height 10
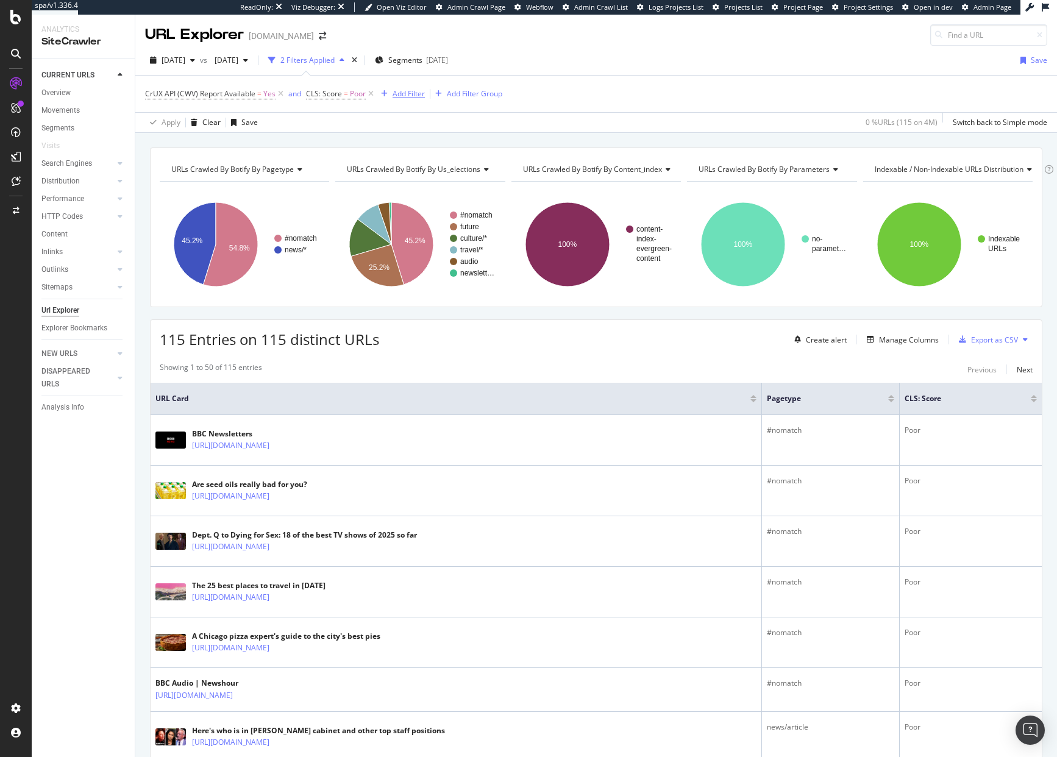
click at [392, 97] on div "Add Filter" at bounding box center [408, 93] width 32 height 10
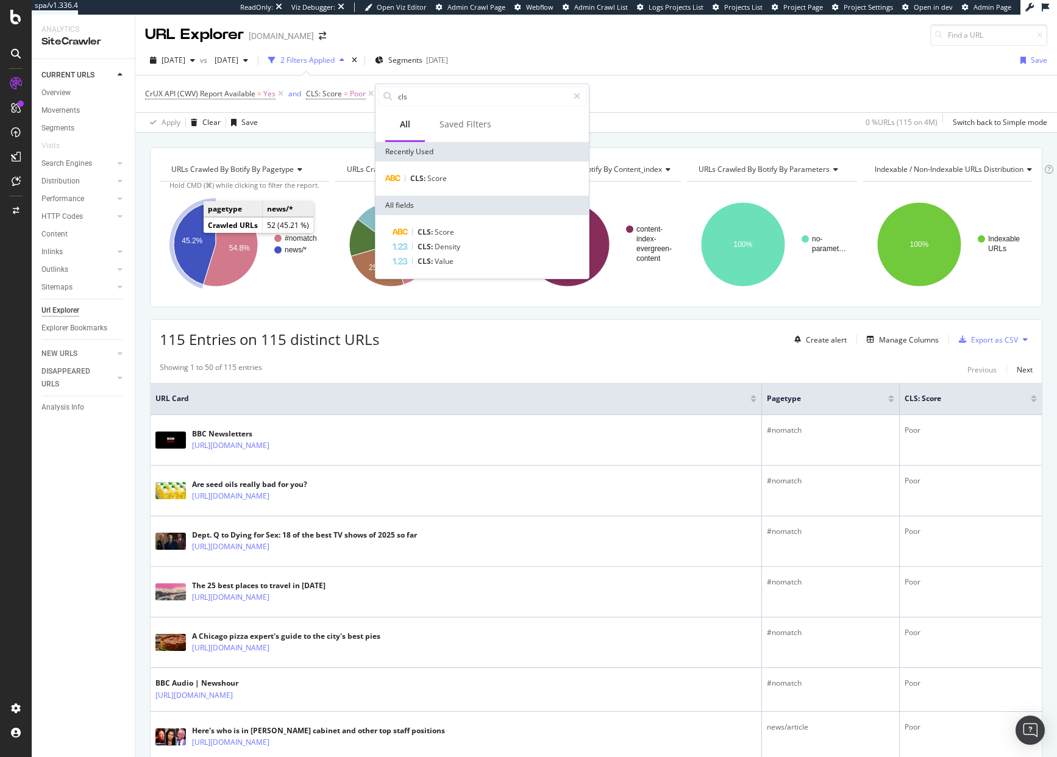
click at [180, 232] on icon "A chart." at bounding box center [195, 243] width 42 height 82
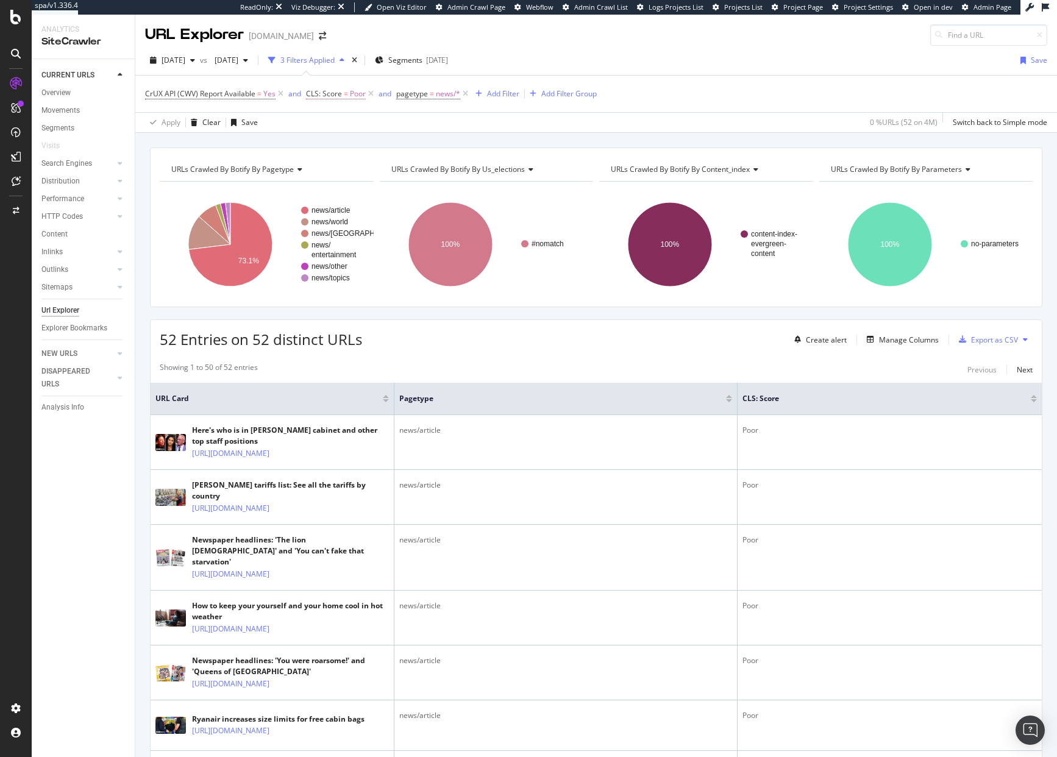
click at [326, 97] on span "CLS: Score" at bounding box center [324, 93] width 36 height 10
click at [344, 145] on icon at bounding box center [347, 141] width 9 height 7
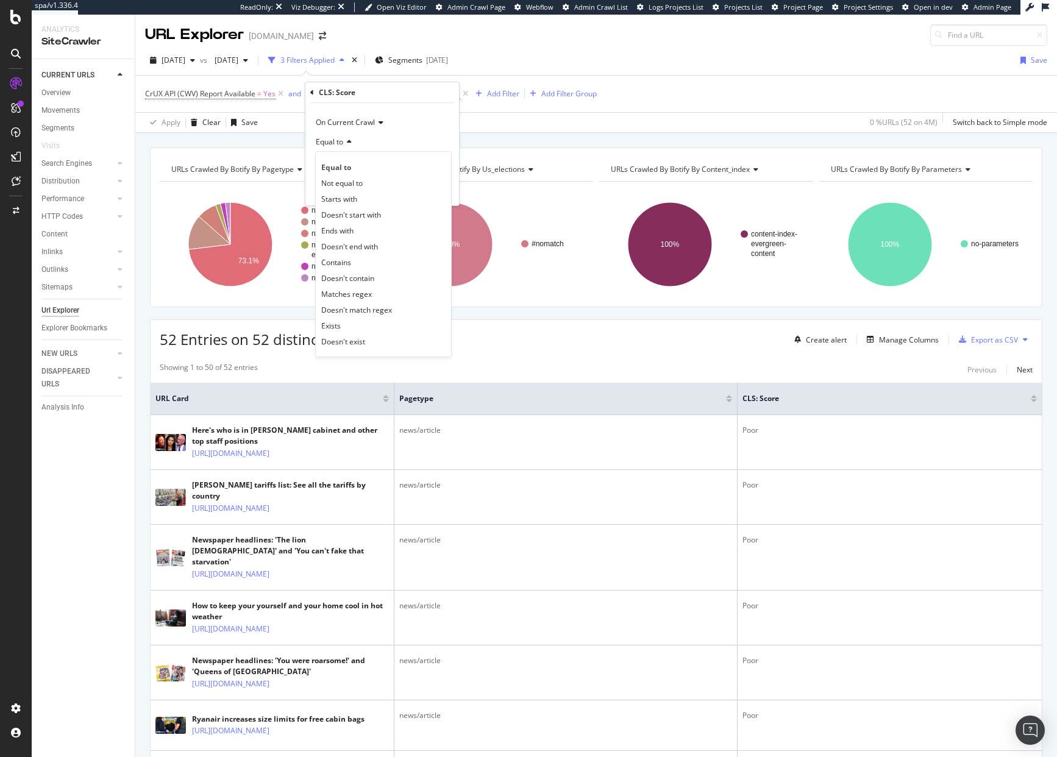
click at [366, 122] on span "On Current Crawl" at bounding box center [345, 122] width 59 height 10
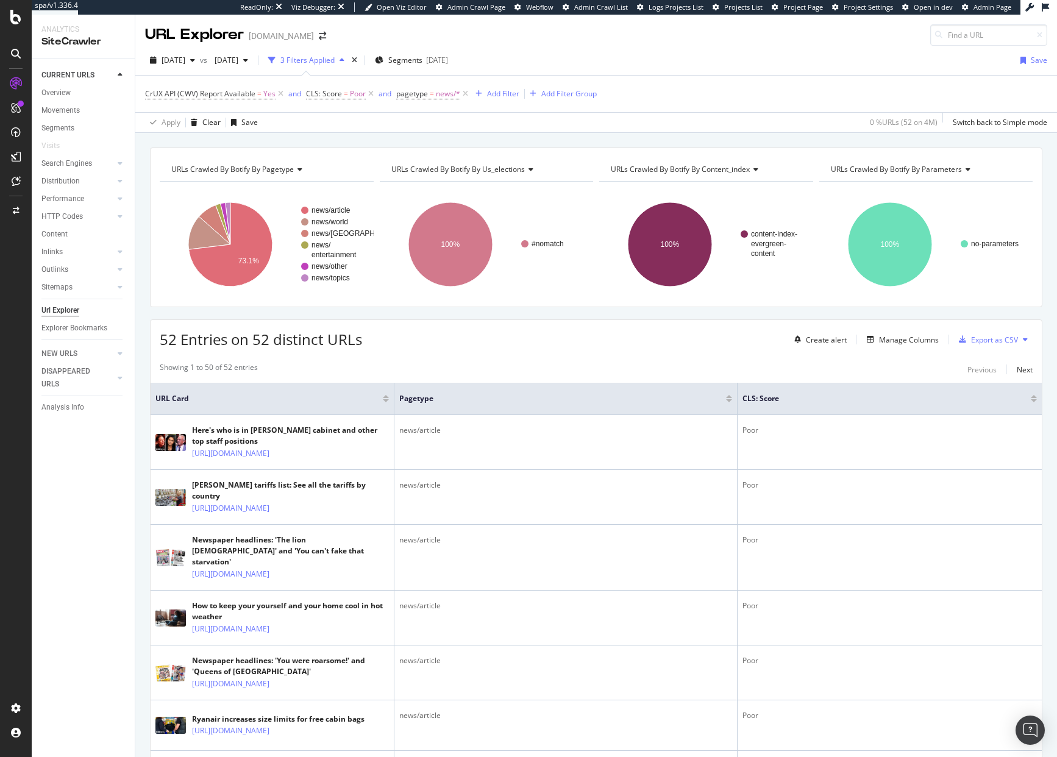
click at [512, 133] on div "URLs Crawled By Botify By pagetype Chart (by Value) Table Expand Export as CSV …" at bounding box center [595, 147] width 921 height 29
click at [491, 96] on div "Add Filter" at bounding box center [503, 93] width 32 height 10
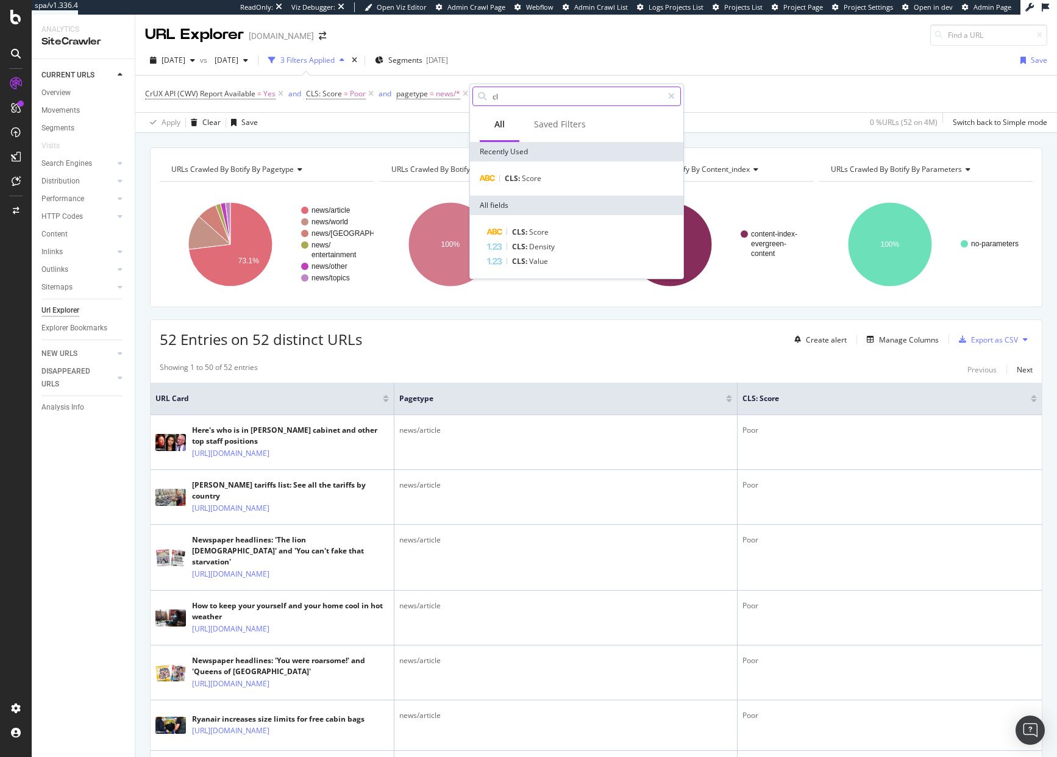
type input "cls"
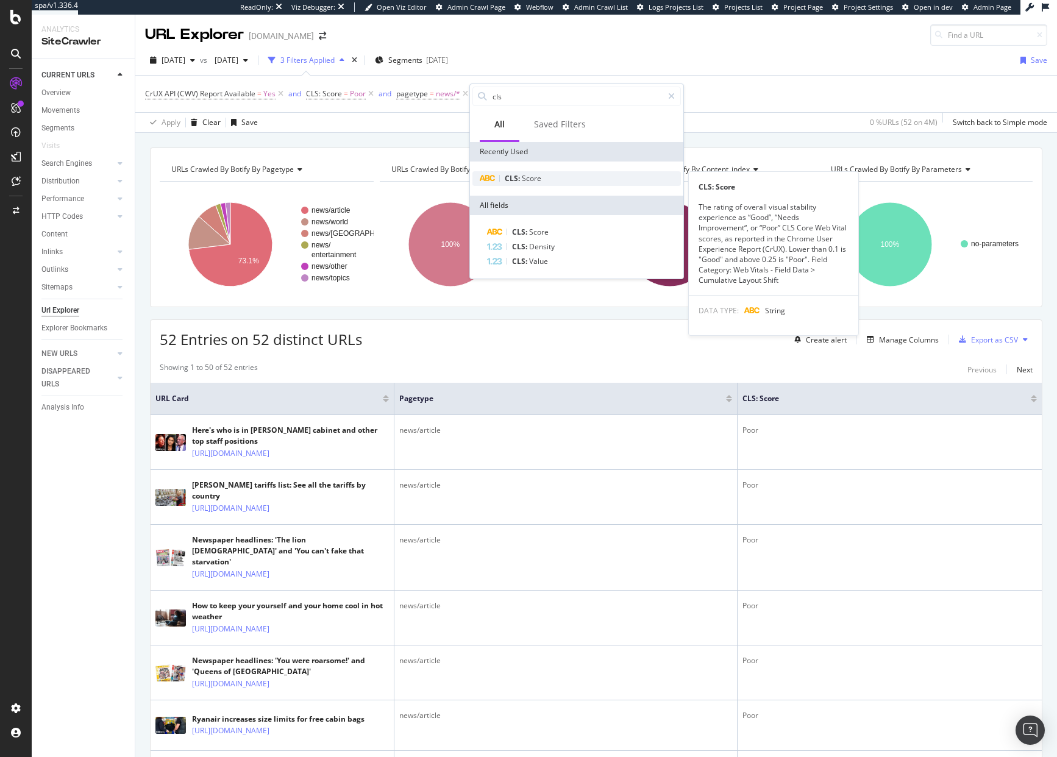
click at [568, 180] on div "CLS: Score" at bounding box center [576, 178] width 208 height 15
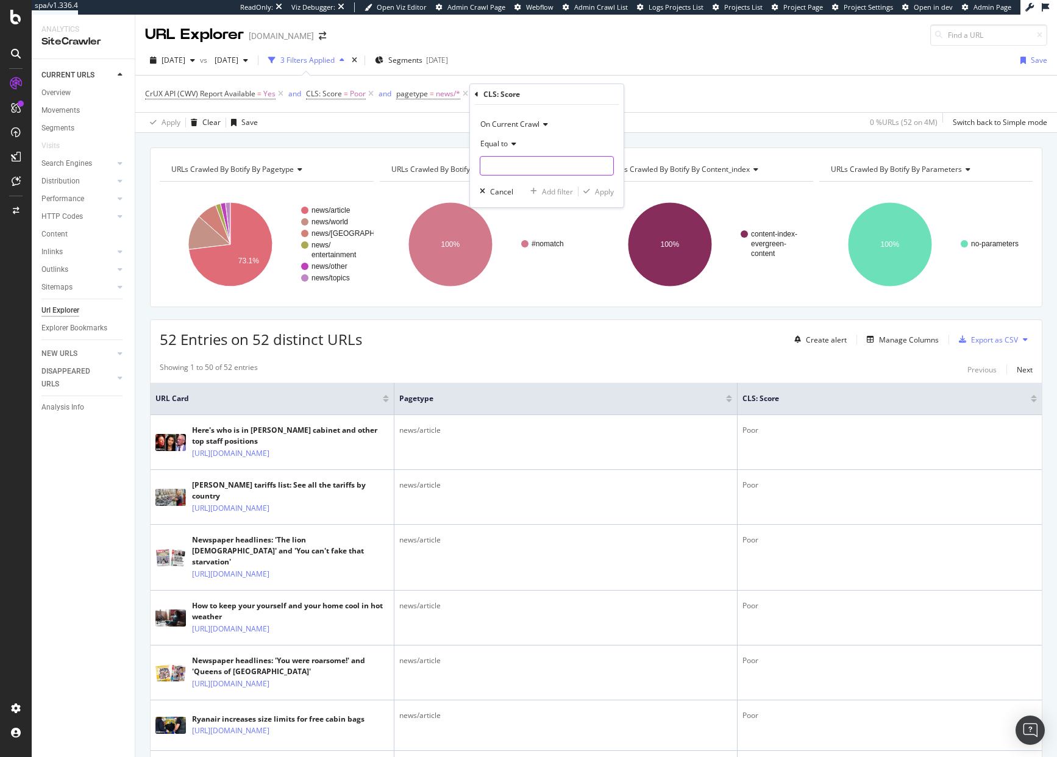
click at [514, 161] on input "text" at bounding box center [546, 166] width 133 height 20
click at [528, 188] on div "Need Improvement 2,331 URLS" at bounding box center [547, 194] width 135 height 13
type input "Need Improvement"
click at [604, 191] on div "Apply" at bounding box center [604, 191] width 19 height 10
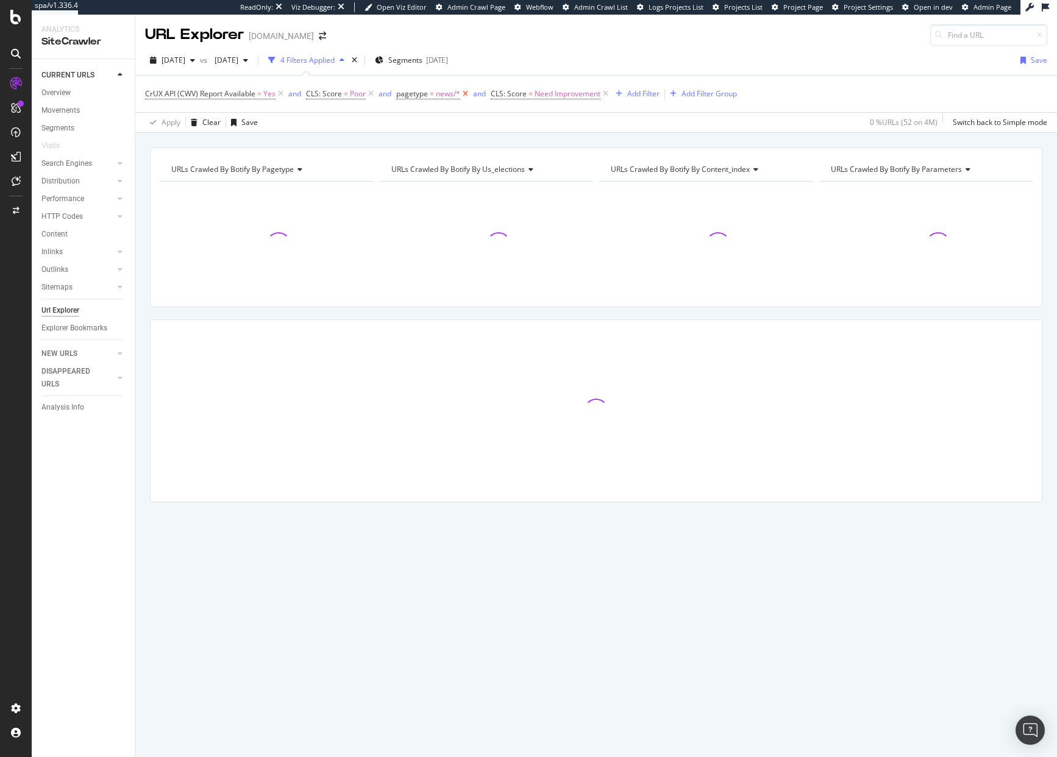
click at [465, 94] on icon at bounding box center [465, 94] width 10 height 12
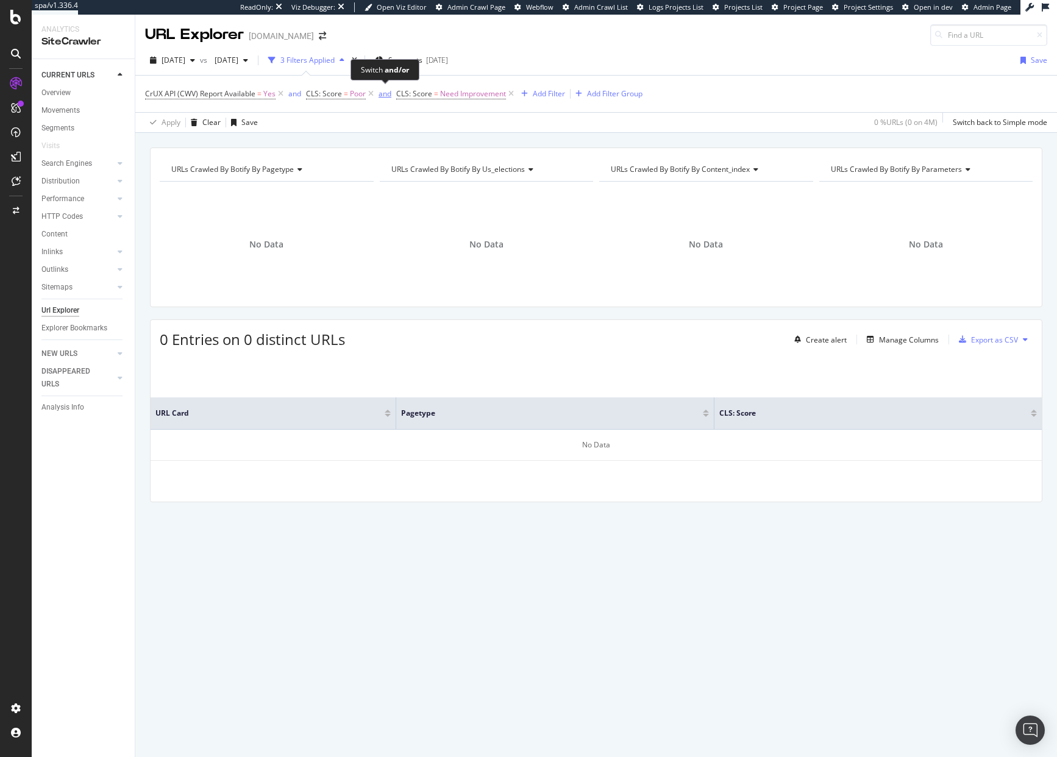
click at [383, 95] on div "and" at bounding box center [384, 93] width 13 height 10
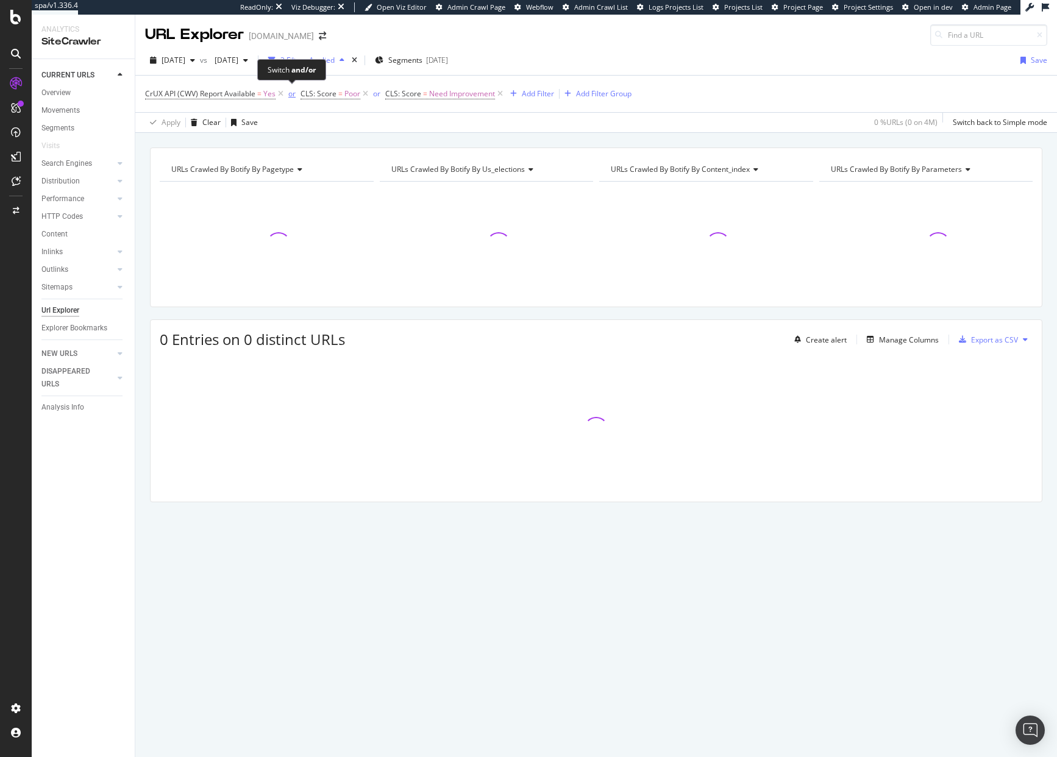
click at [289, 97] on div "or" at bounding box center [291, 93] width 7 height 10
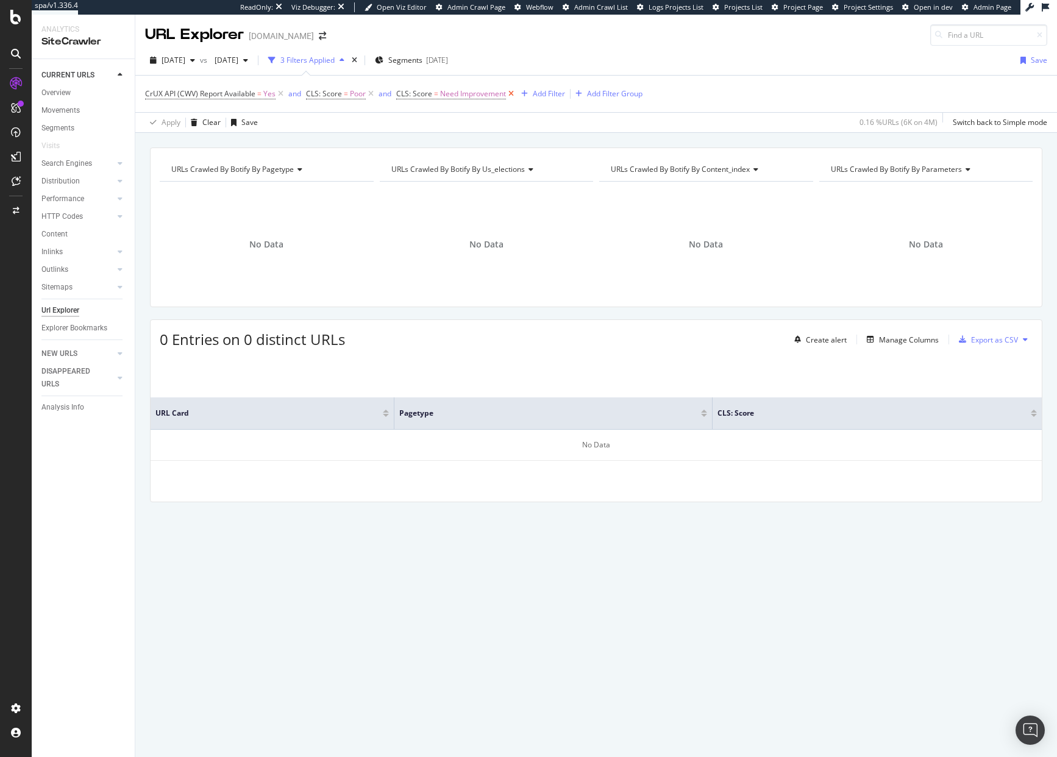
click at [509, 95] on icon at bounding box center [511, 94] width 10 height 12
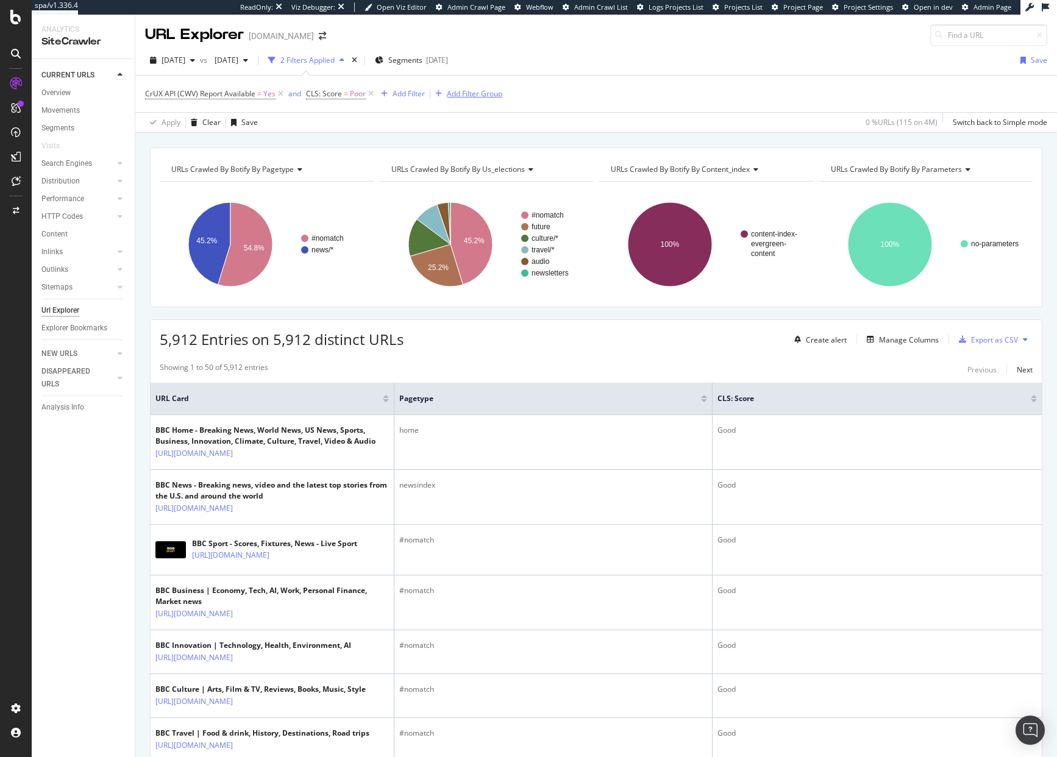
click at [480, 93] on div "Add Filter Group" at bounding box center [474, 93] width 55 height 10
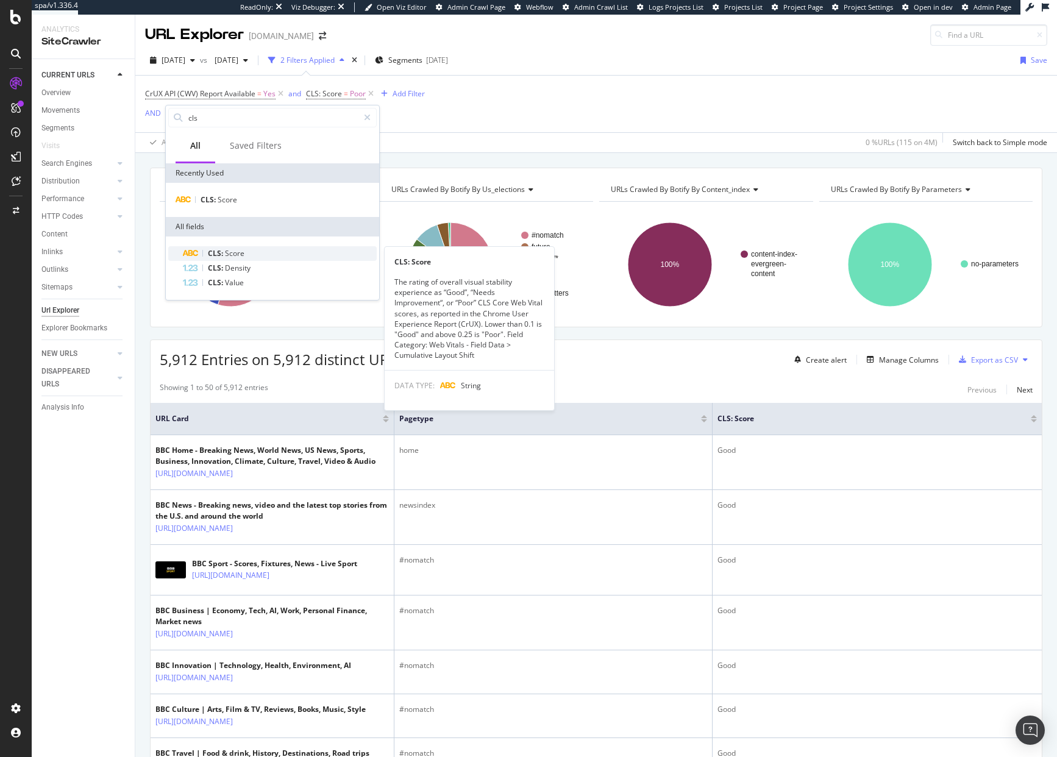
type input "cls"
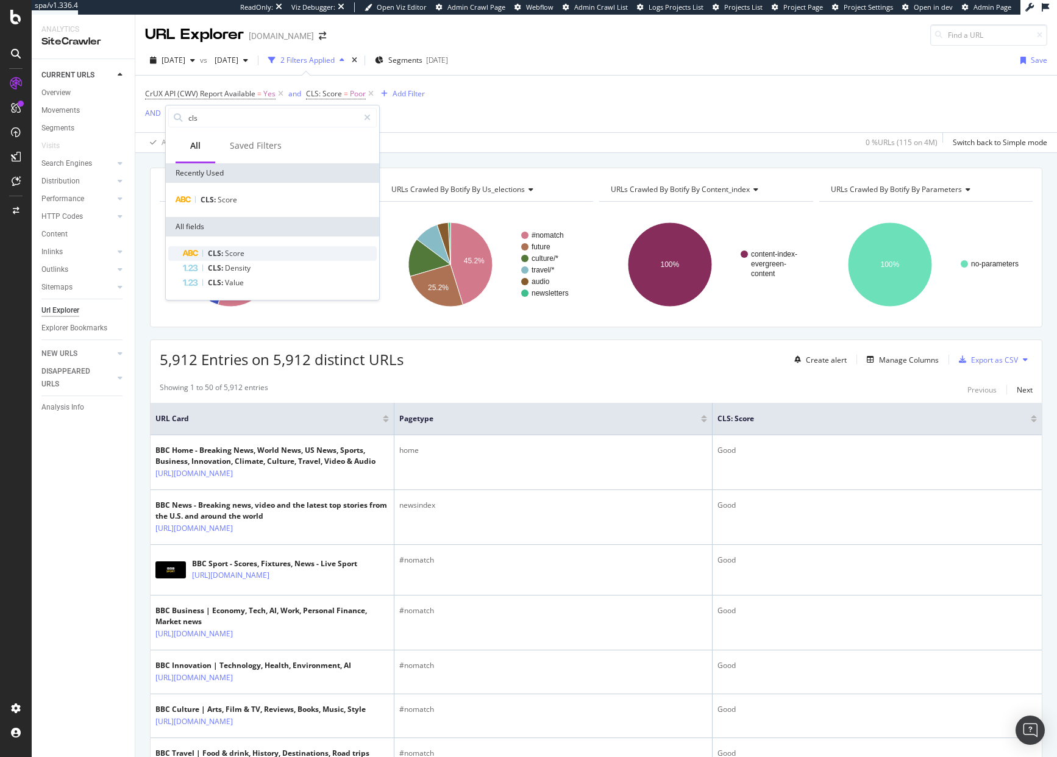
click at [314, 248] on div "CLS: Score" at bounding box center [280, 253] width 194 height 15
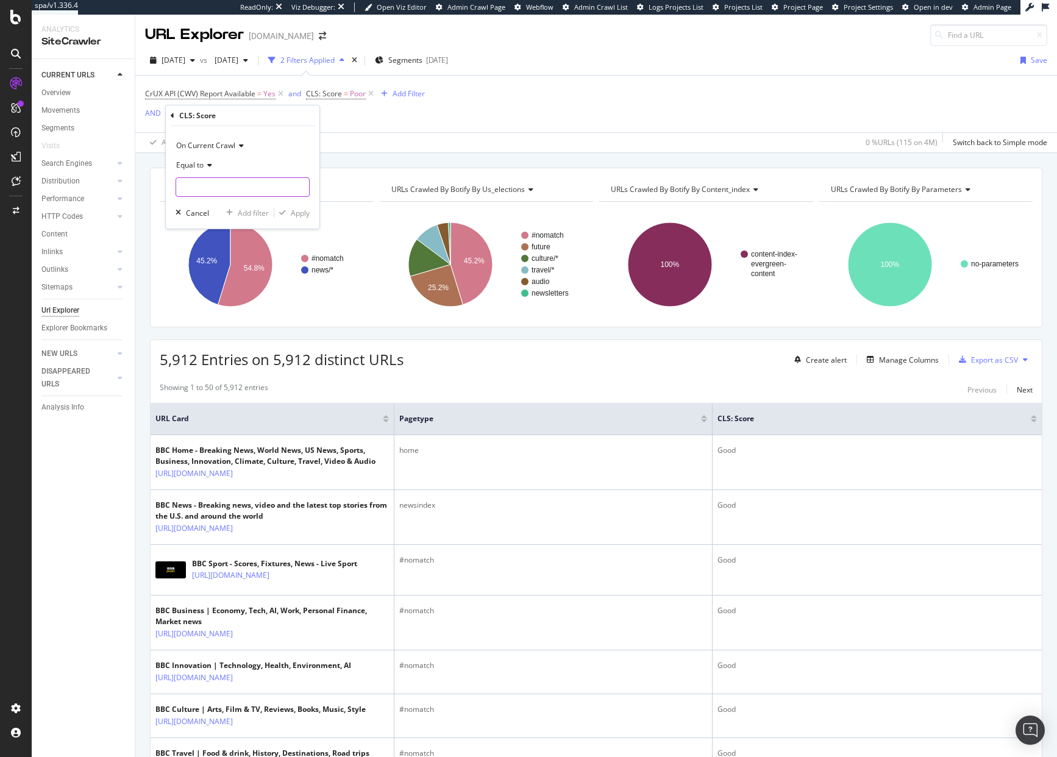
click at [211, 182] on input "text" at bounding box center [242, 187] width 133 height 20
click at [222, 212] on span "Need Improvement" at bounding box center [224, 216] width 90 height 10
type input "Need Improvement"
click at [295, 210] on div "Apply" at bounding box center [300, 213] width 19 height 10
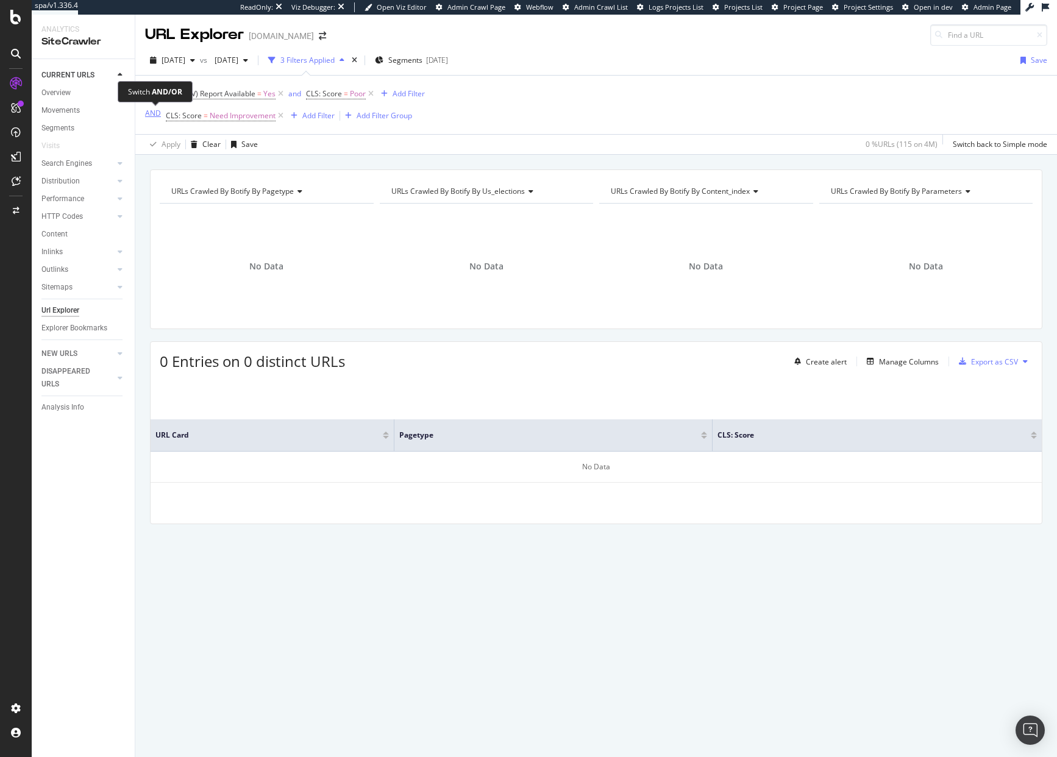
click at [149, 112] on div "AND" at bounding box center [153, 113] width 16 height 10
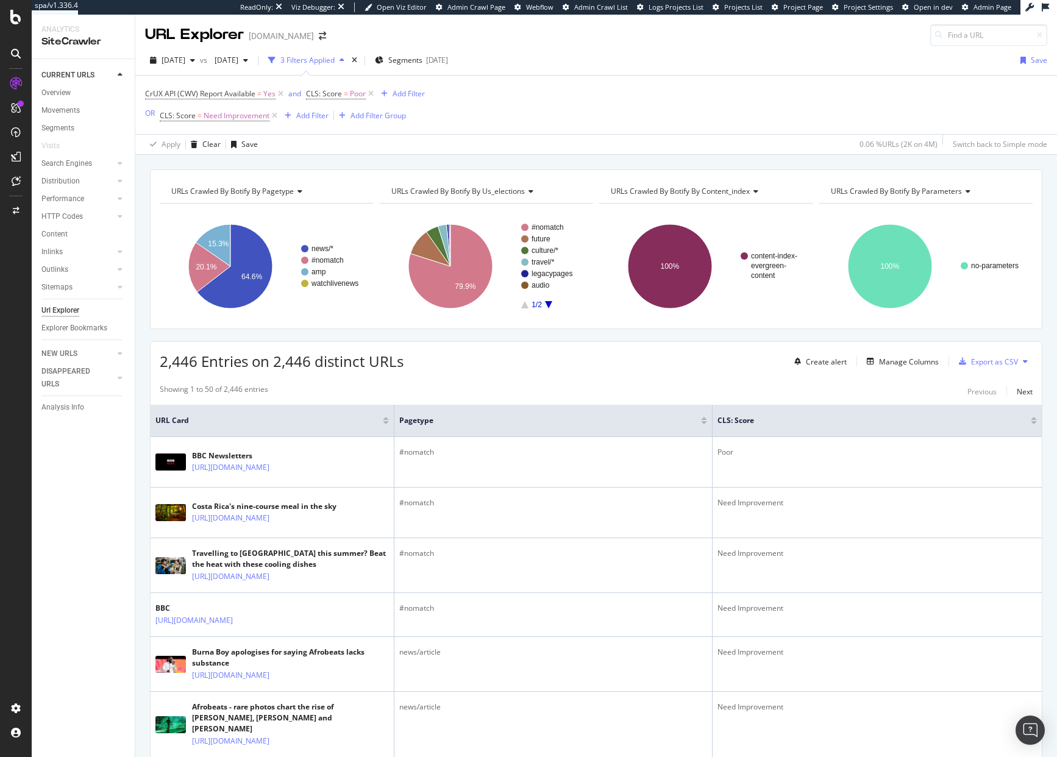
click at [369, 288] on rect "A chart." at bounding box center [267, 266] width 214 height 106
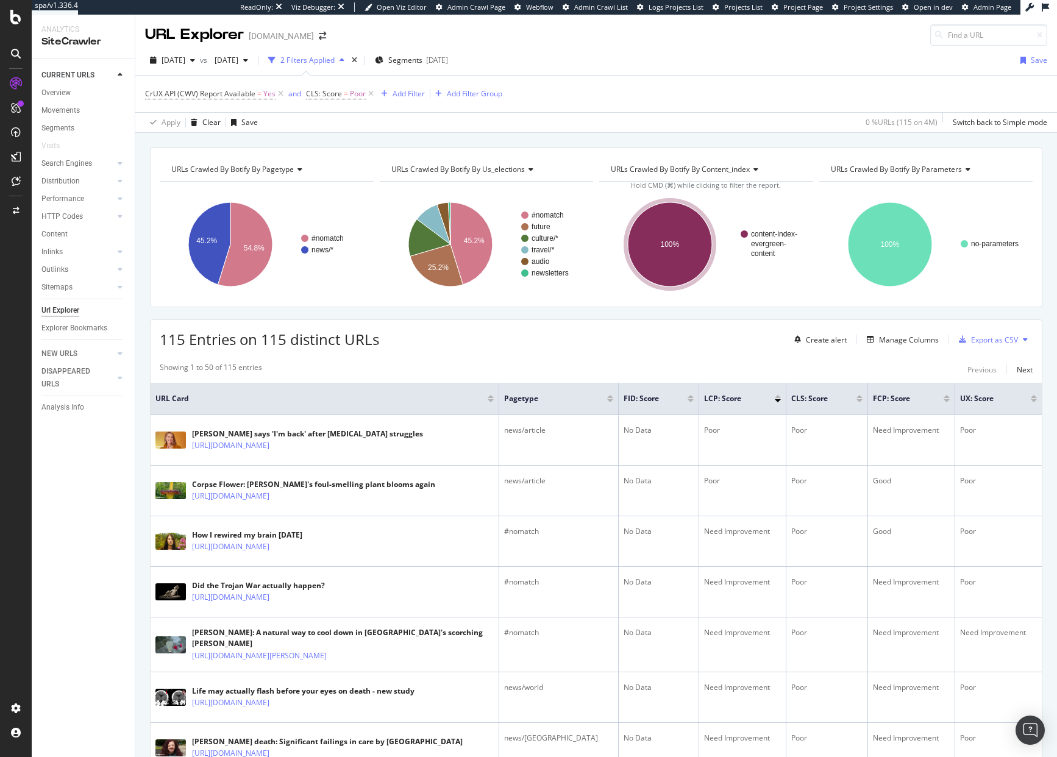
click at [492, 163] on div "URLs Crawled By Botify By us_elections" at bounding box center [486, 170] width 194 height 20
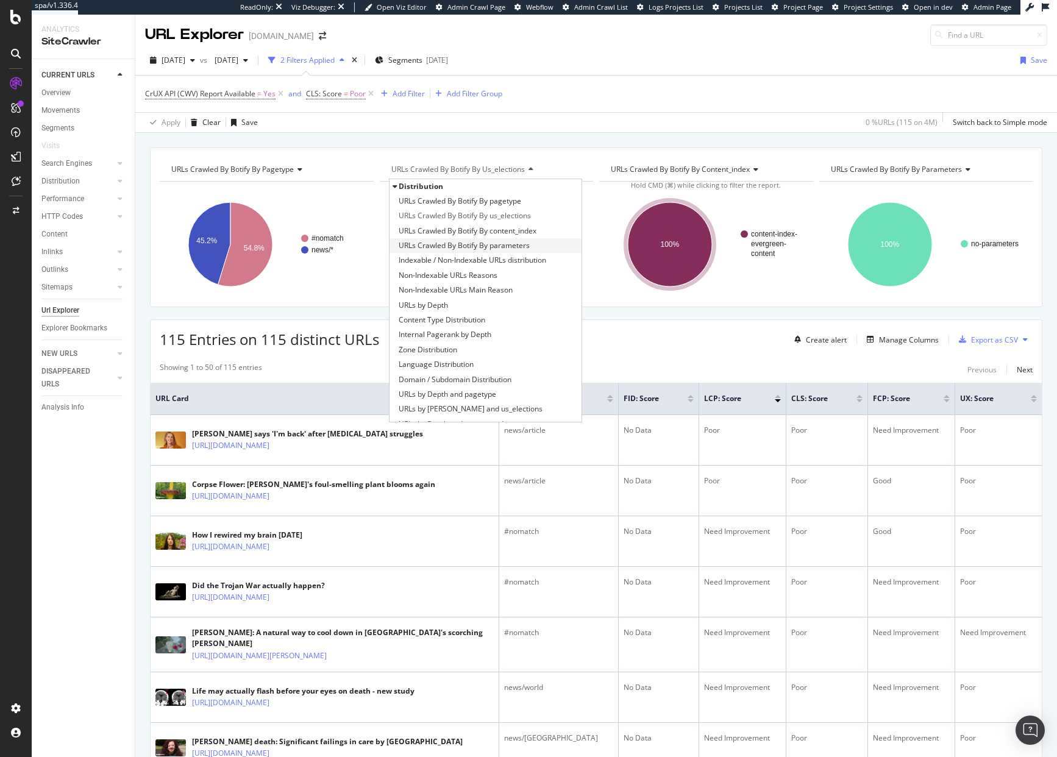
click at [522, 242] on span "URLs Crawled By Botify By parameters" at bounding box center [464, 245] width 131 height 12
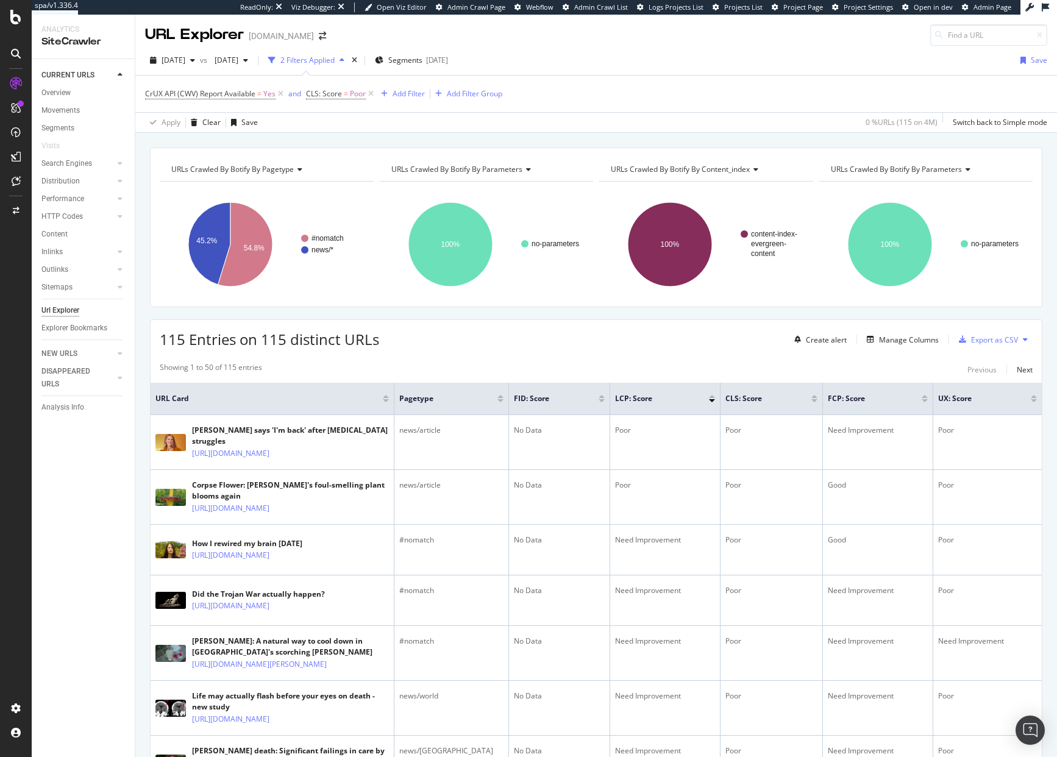
click at [500, 171] on span "URLs Crawled By Botify By parameters" at bounding box center [456, 169] width 131 height 10
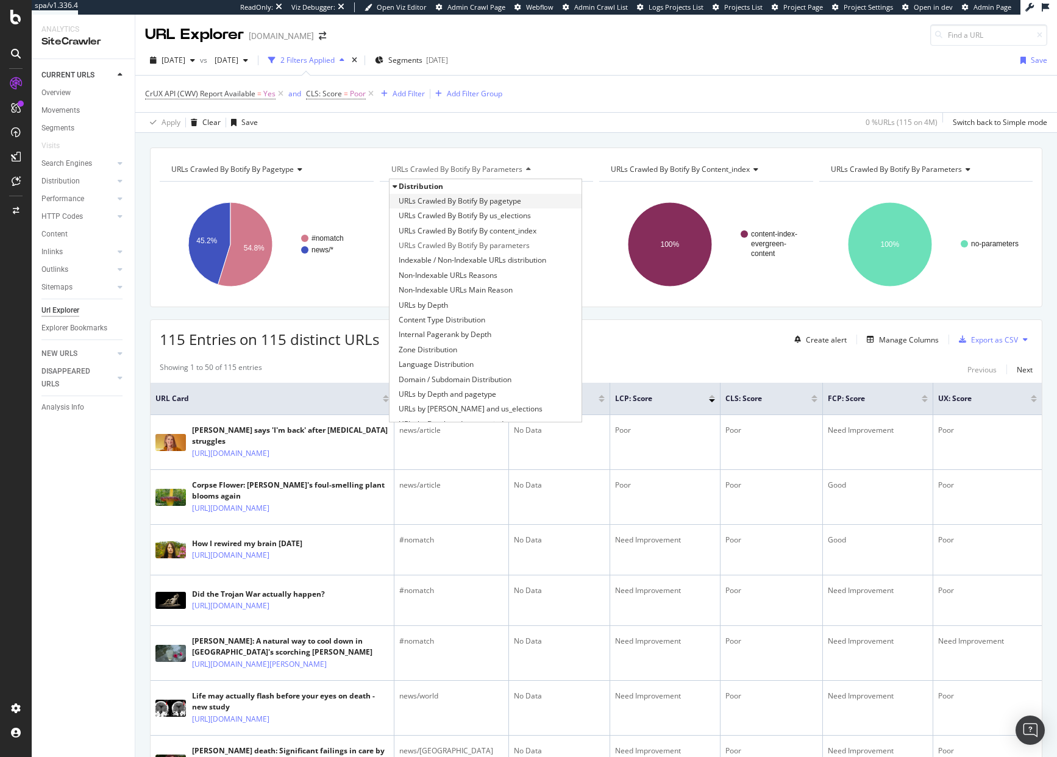
click at [518, 203] on span "URLs Crawled By Botify By pagetype" at bounding box center [460, 201] width 122 height 12
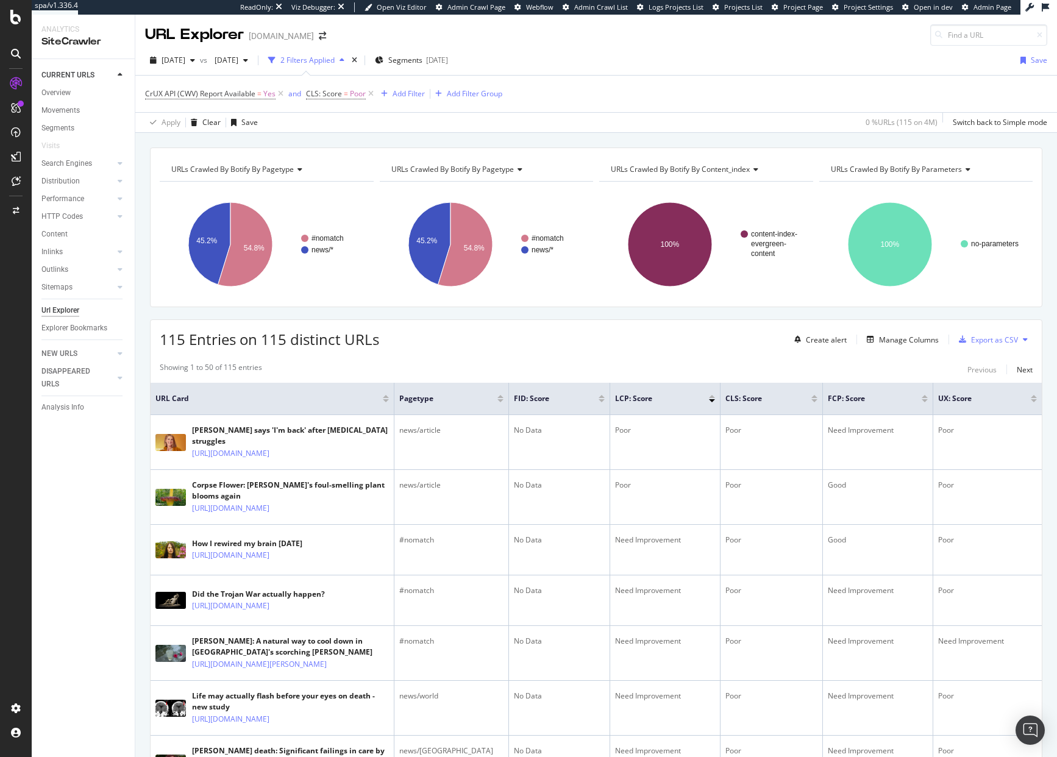
click at [509, 179] on div "URLs Crawled By Botify By pagetype Chart (by Value) Table Expand Export as CSV …" at bounding box center [487, 169] width 214 height 24
click at [508, 172] on span "URLs Crawled By Botify By pagetype" at bounding box center [452, 169] width 122 height 10
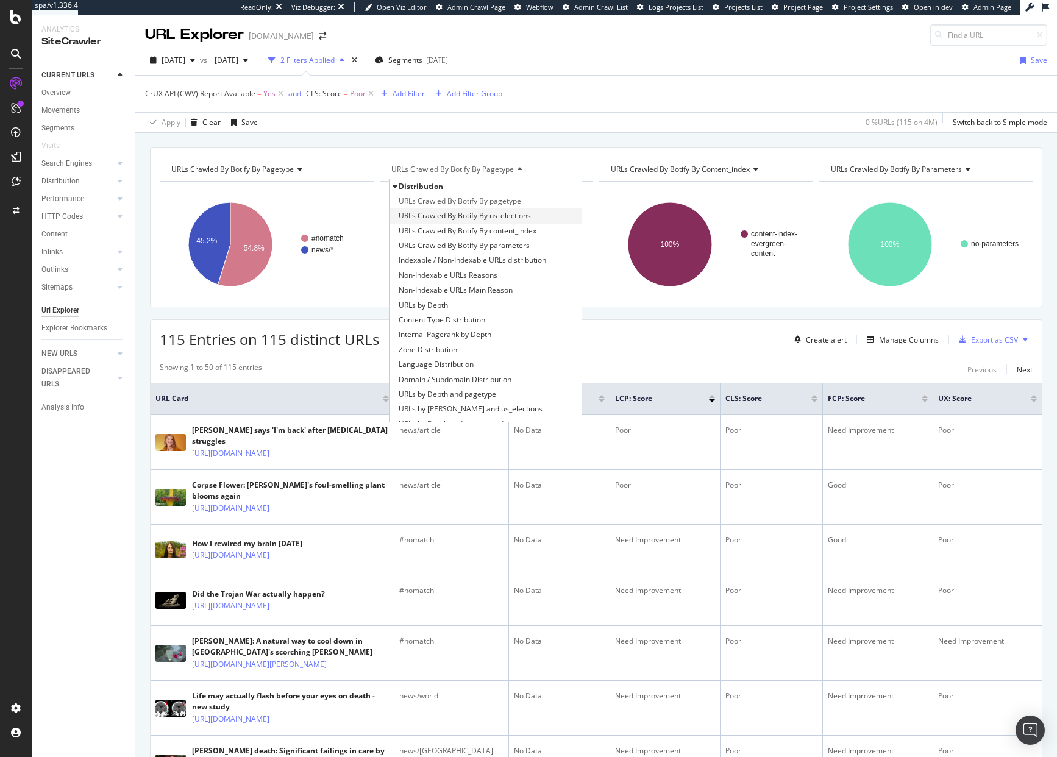
click at [503, 216] on span "URLs Crawled By Botify By us_elections" at bounding box center [465, 216] width 132 height 12
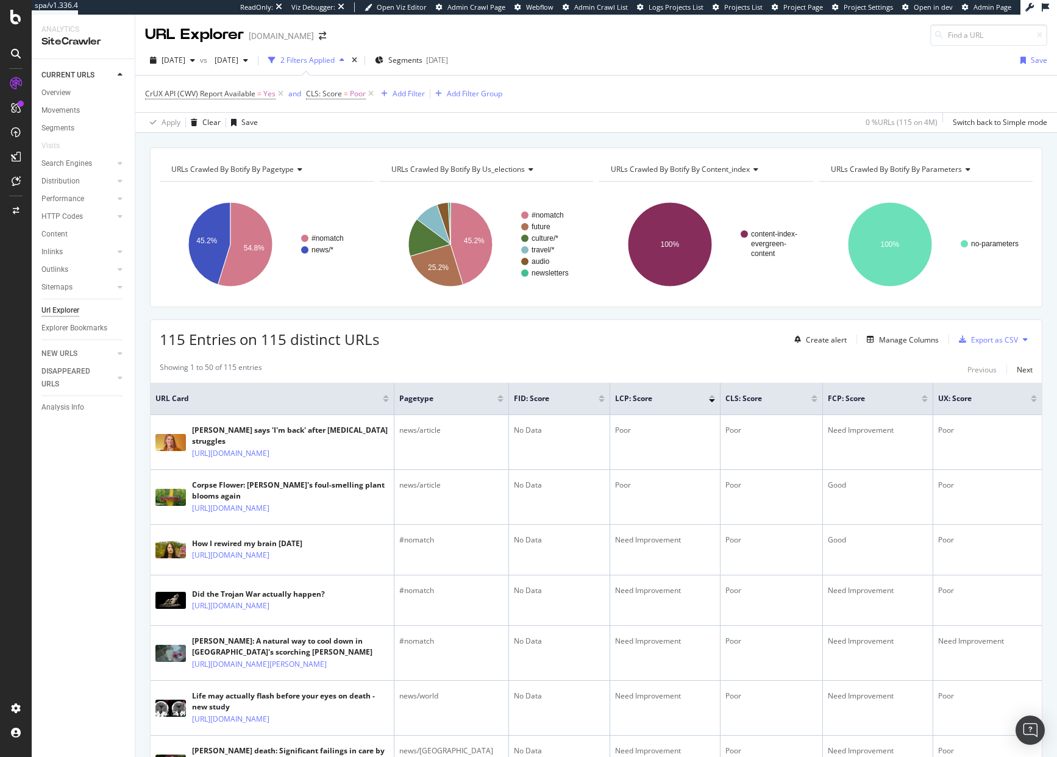
click at [501, 174] on span "URLs Crawled By Botify By us_elections" at bounding box center [457, 169] width 133 height 10
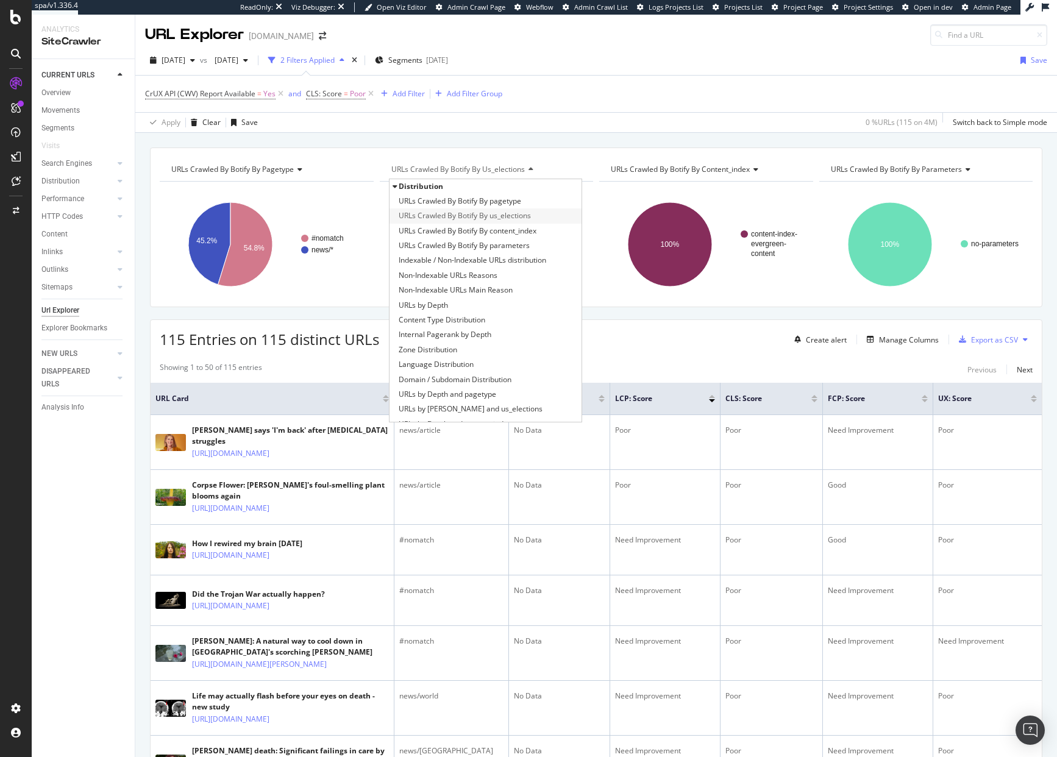
click at [521, 211] on span "URLs Crawled By Botify By us_elections" at bounding box center [465, 216] width 132 height 12
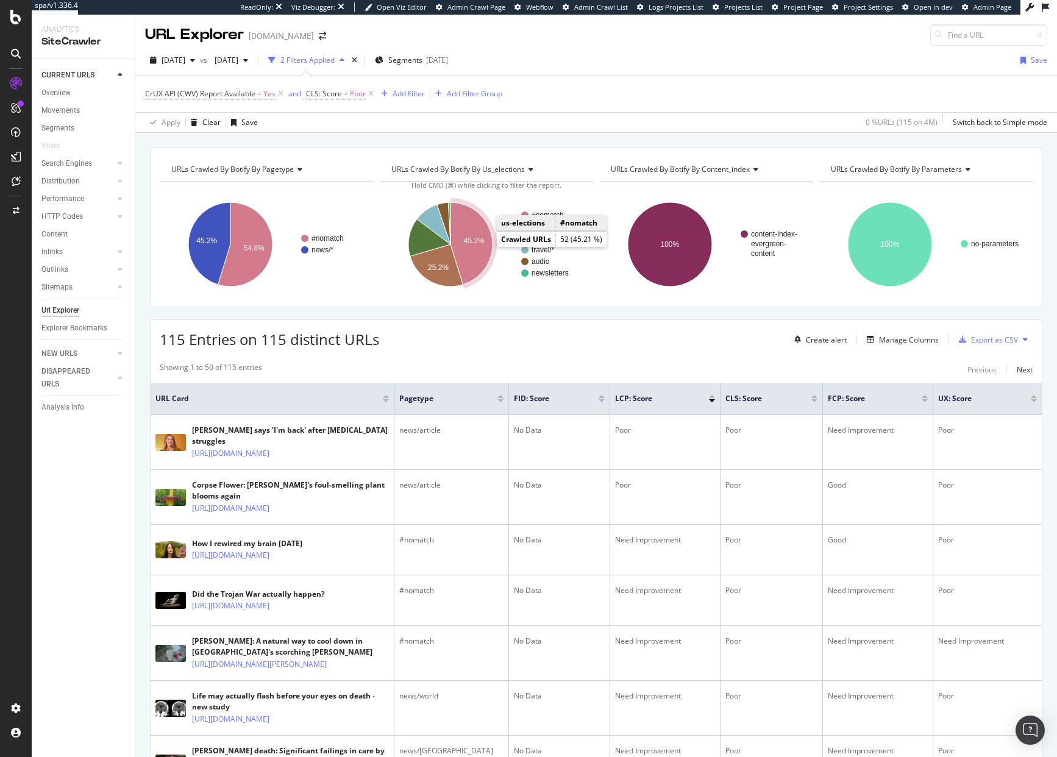
click at [482, 245] on icon "A chart." at bounding box center [471, 243] width 42 height 82
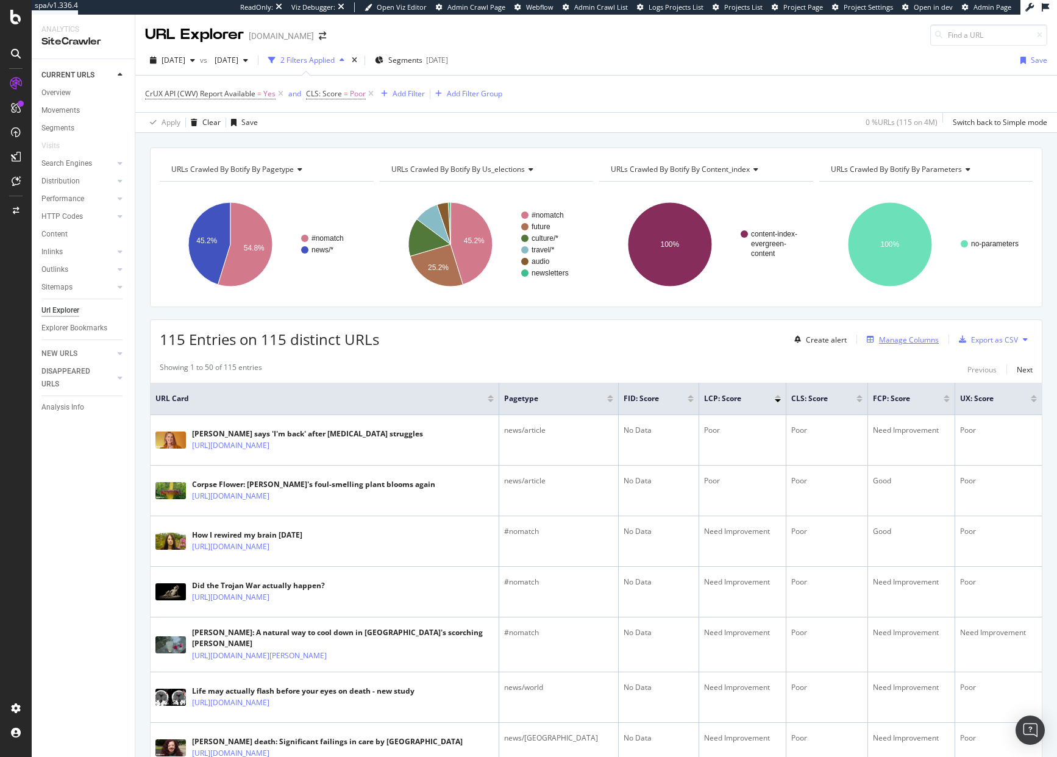
click at [892, 337] on div "Manage Columns" at bounding box center [909, 340] width 60 height 10
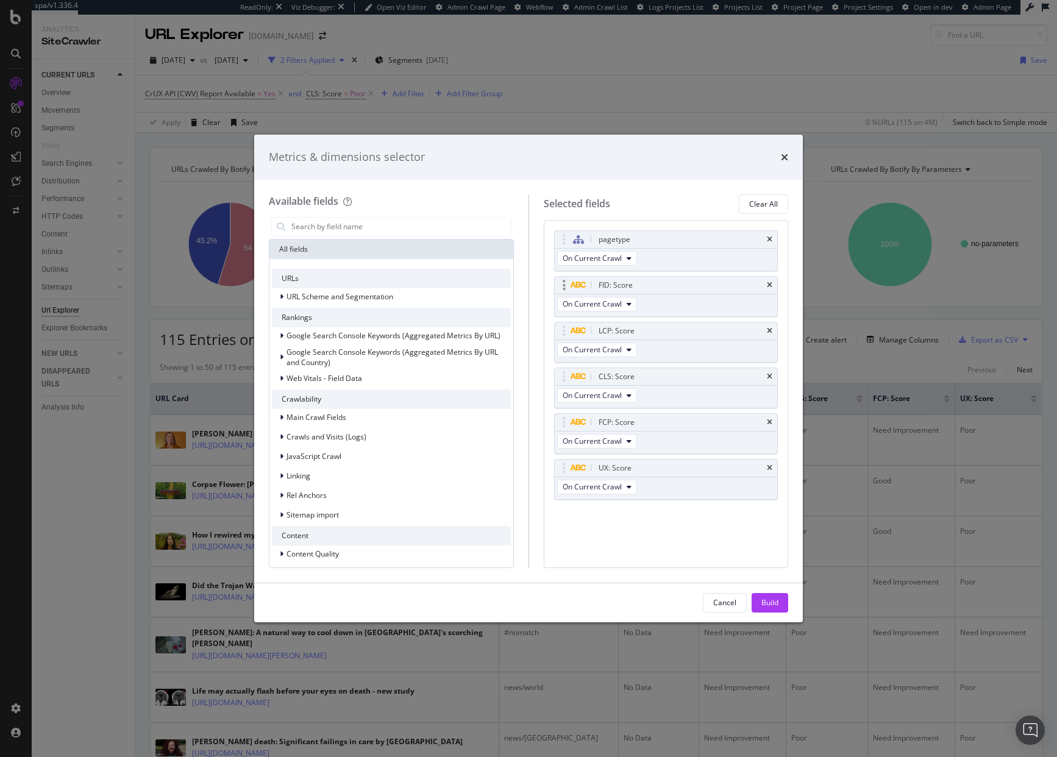
click at [765, 285] on div "FID: Score" at bounding box center [666, 285] width 223 height 17
click at [770, 327] on icon "times" at bounding box center [769, 330] width 5 height 7
click at [770, 286] on icon "times" at bounding box center [769, 285] width 5 height 7
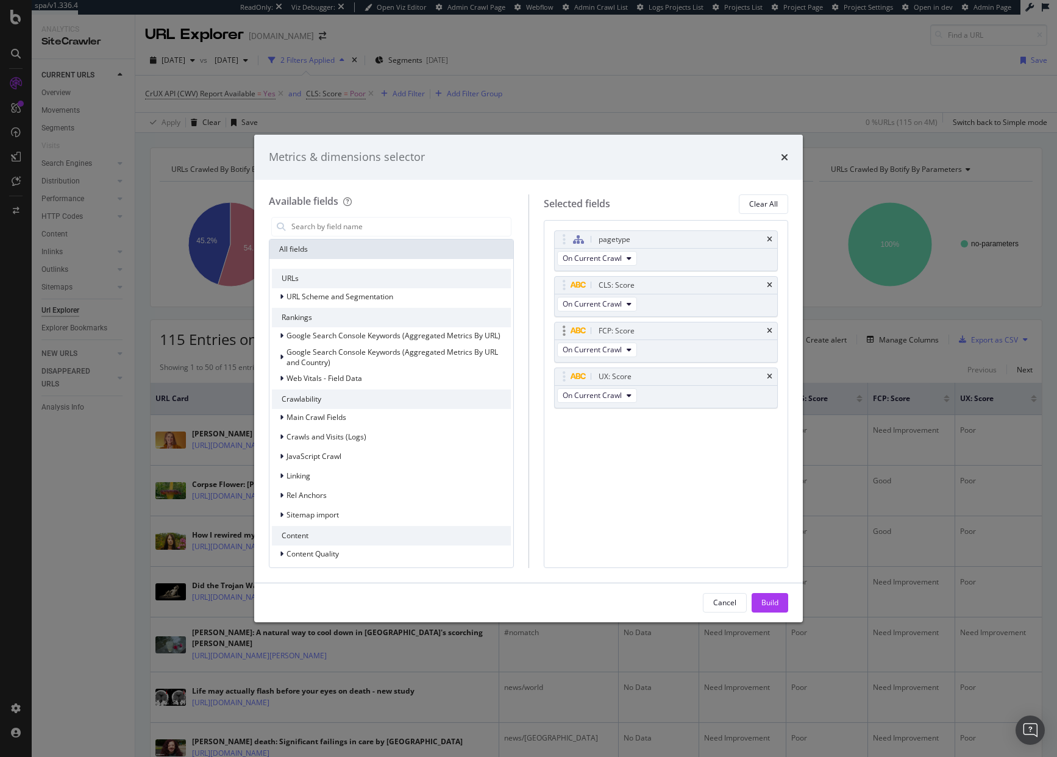
click at [773, 335] on div "FCP: Score" at bounding box center [666, 330] width 223 height 17
click at [769, 332] on icon "times" at bounding box center [769, 330] width 5 height 7
click at [767, 333] on icon "times" at bounding box center [769, 330] width 5 height 7
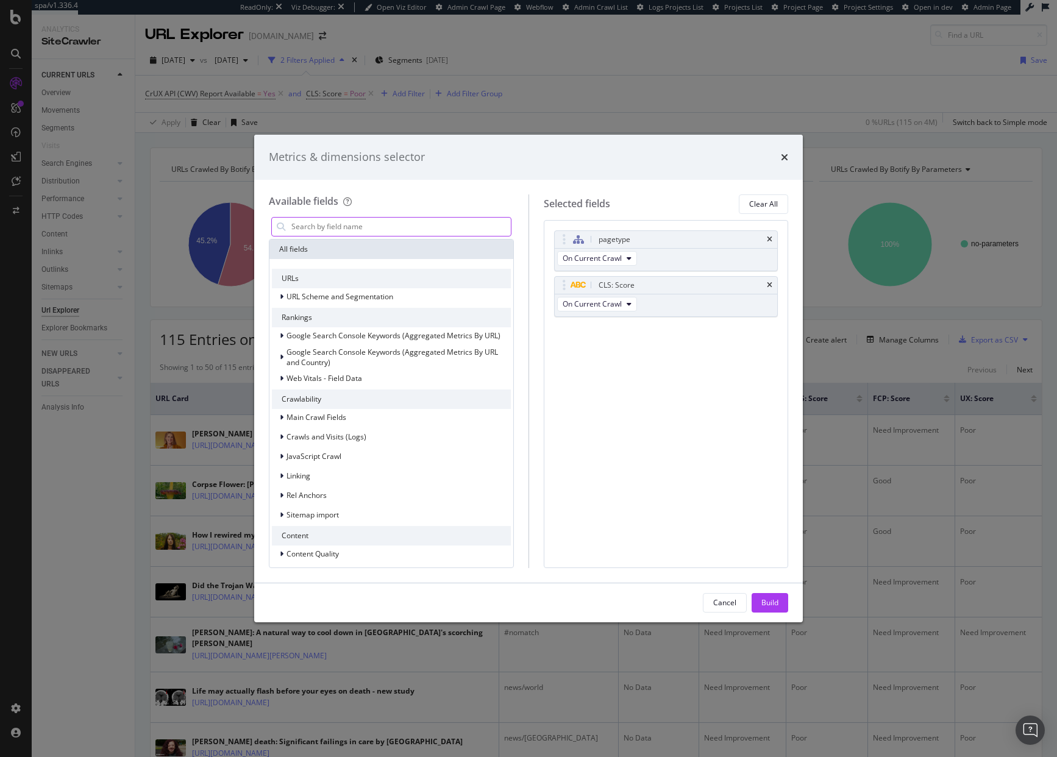
click at [399, 231] on input "modal" at bounding box center [400, 227] width 221 height 18
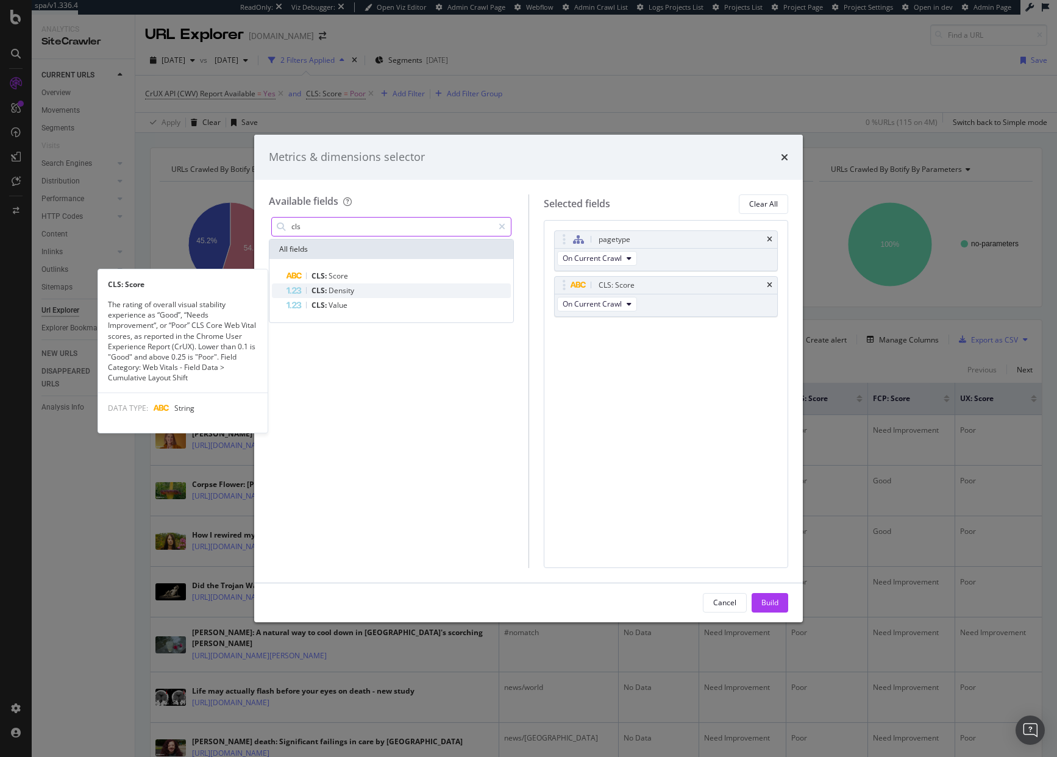
type input "cls"
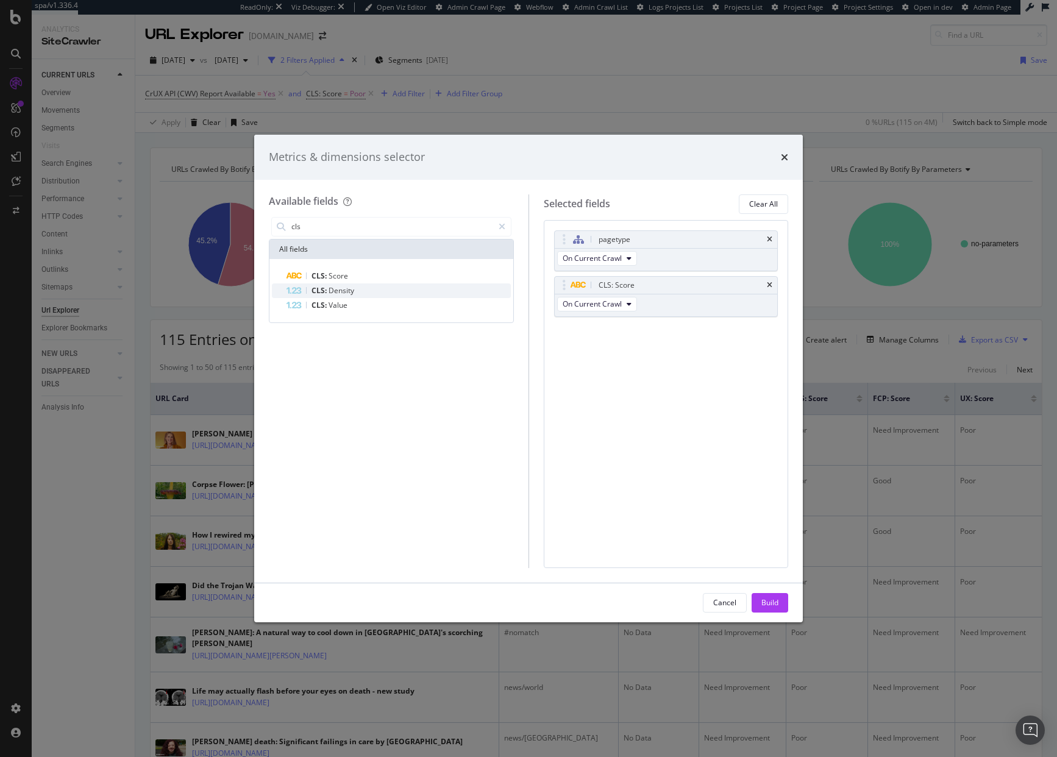
click at [403, 288] on div "CLS: Density" at bounding box center [398, 290] width 224 height 15
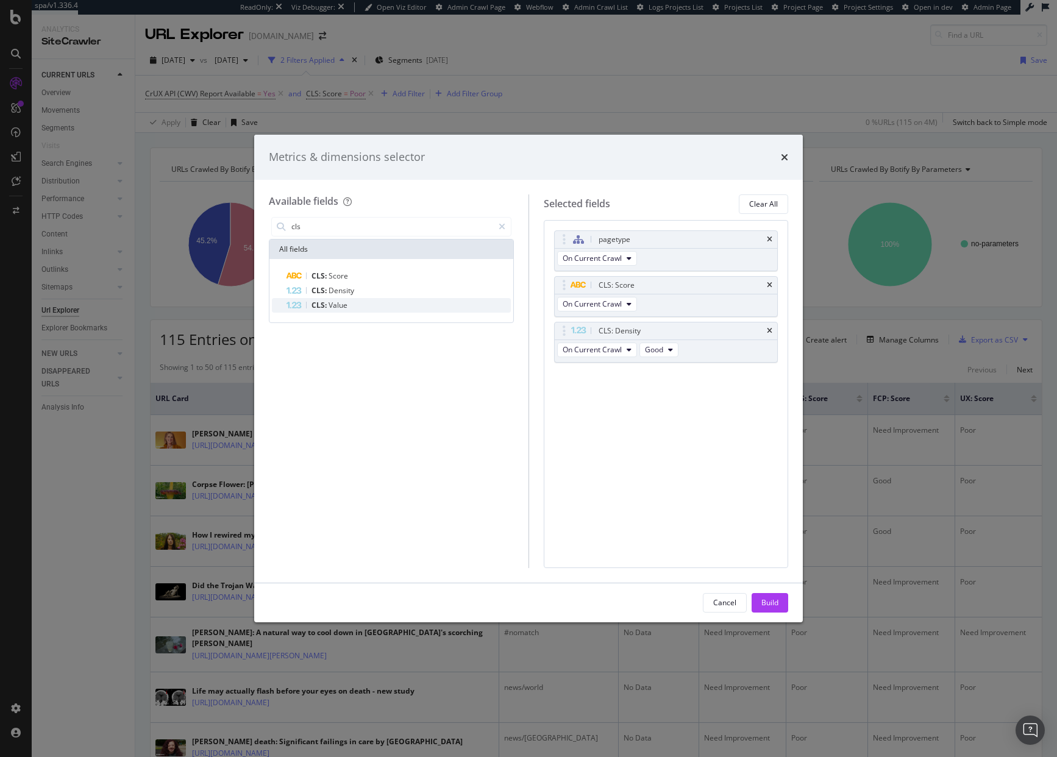
click at [401, 306] on div "CLS: Value" at bounding box center [398, 305] width 224 height 15
click at [659, 397] on button "Agg" at bounding box center [656, 395] width 34 height 15
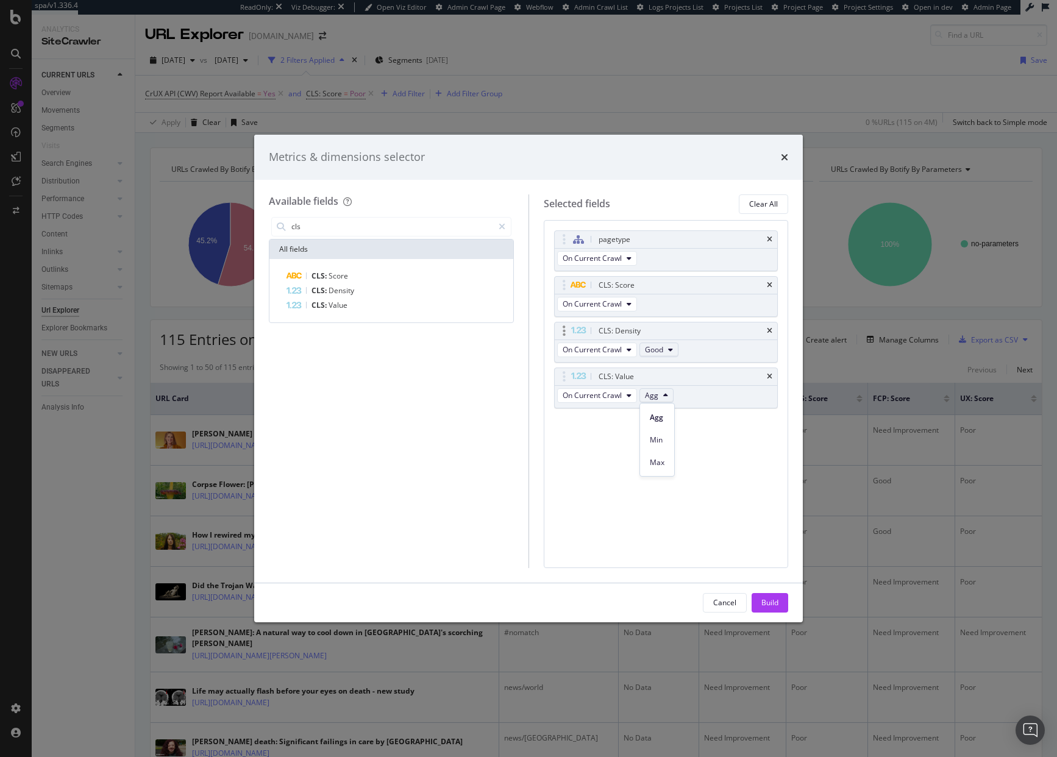
click at [670, 347] on icon "modal" at bounding box center [670, 349] width 5 height 7
click at [770, 327] on icon "times" at bounding box center [769, 330] width 5 height 7
click at [778, 601] on div "Build" at bounding box center [769, 602] width 17 height 10
